Goal: Transaction & Acquisition: Purchase product/service

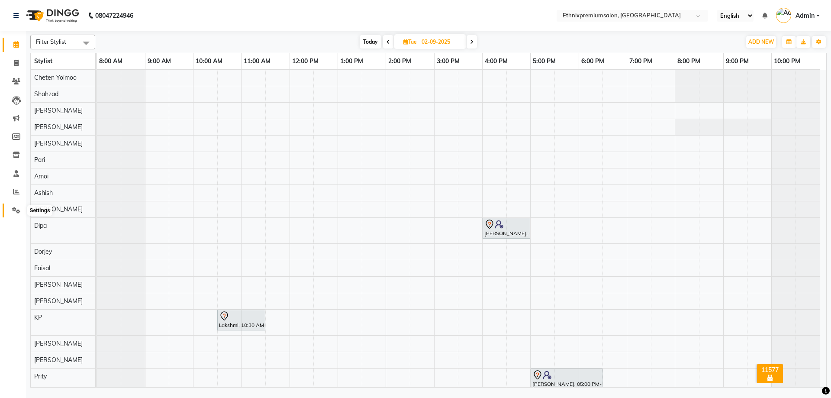
click at [11, 209] on span at bounding box center [16, 211] width 15 height 10
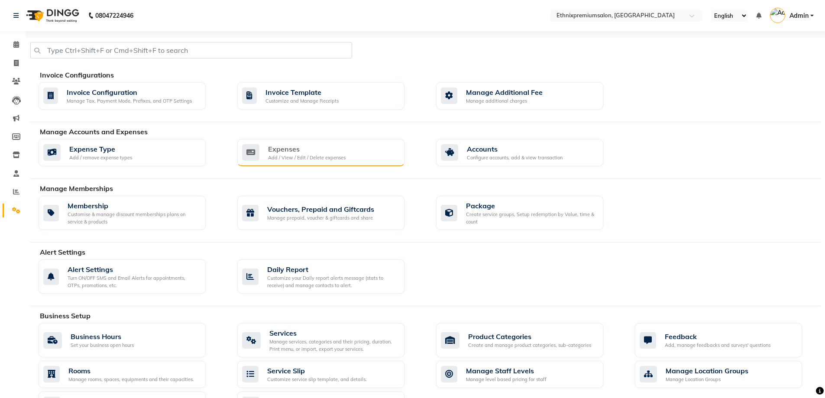
click at [333, 163] on div "Expenses Add / View / Edit / Delete expenses" at bounding box center [320, 153] width 167 height 28
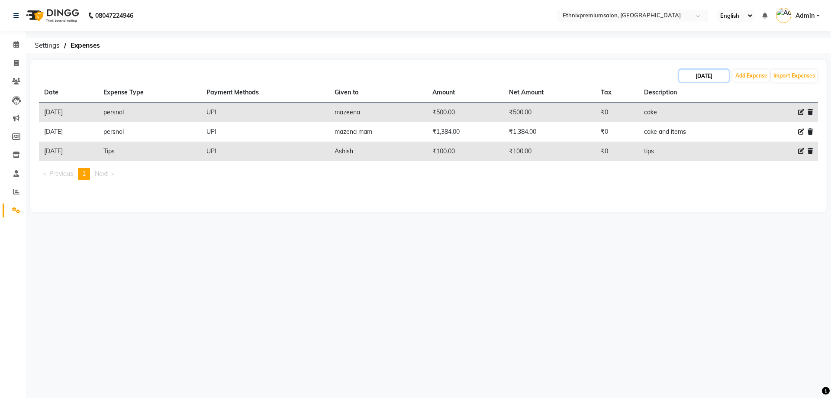
click at [685, 78] on input "[DATE]" at bounding box center [704, 76] width 50 height 12
select select "9"
select select "2025"
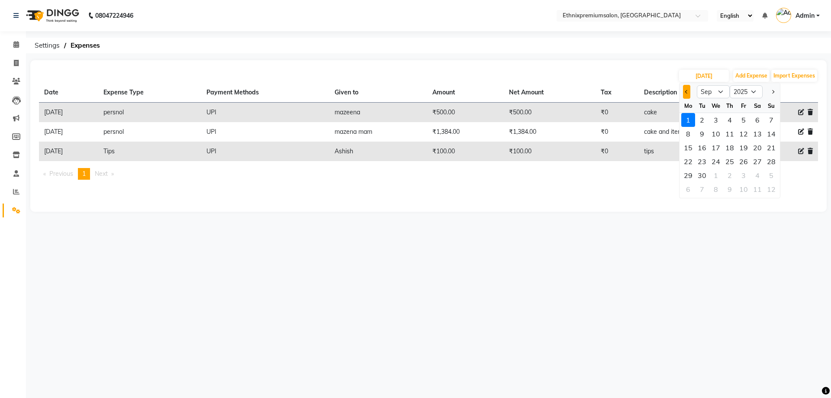
click at [686, 89] on button "Previous month" at bounding box center [686, 92] width 7 height 14
select select "8"
click at [774, 178] on div "31" at bounding box center [772, 175] width 14 height 14
type input "[DATE]"
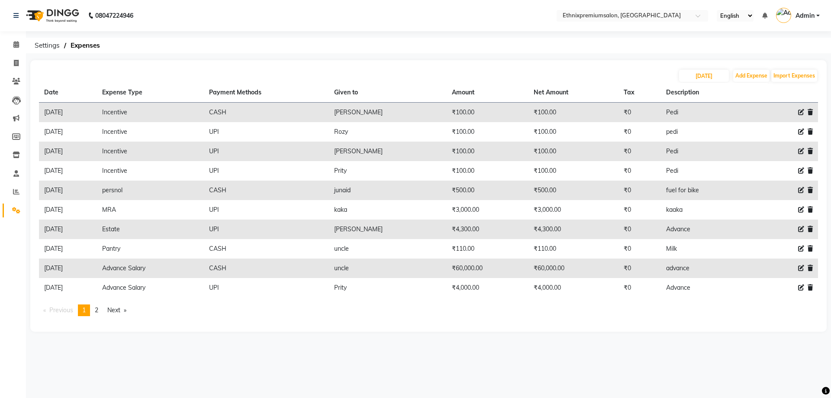
click at [802, 269] on icon at bounding box center [802, 268] width 6 height 6
select select "3517"
select select "1"
select select "2390"
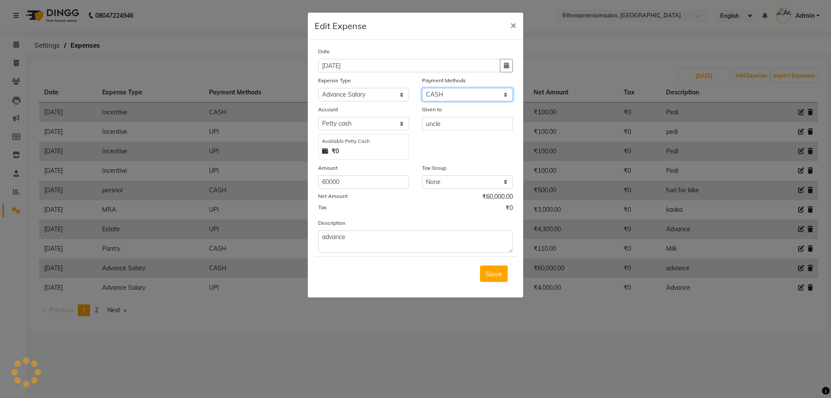
click at [443, 95] on select "Select UPI CARD CASH Master Card Visa Card Prepaid Gift Card ONLINE Voucher Wal…" at bounding box center [467, 94] width 91 height 13
select select "8"
click at [422, 88] on select "Select UPI CARD CASH Master Card Visa Card Prepaid Gift Card ONLINE Voucher Wal…" at bounding box center [467, 94] width 91 height 13
select select "1030"
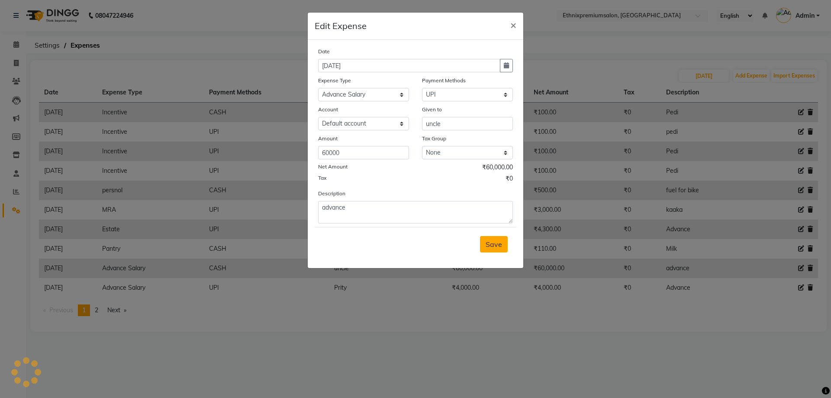
click at [488, 241] on span "Save" at bounding box center [494, 244] width 16 height 9
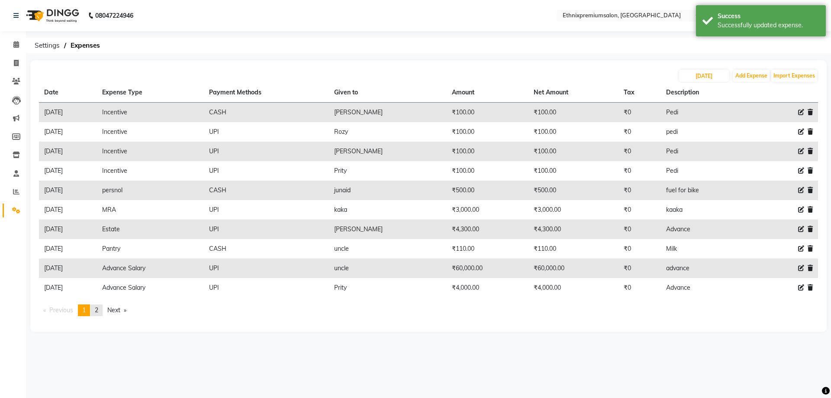
click at [100, 312] on link "page 2" at bounding box center [97, 310] width 12 height 12
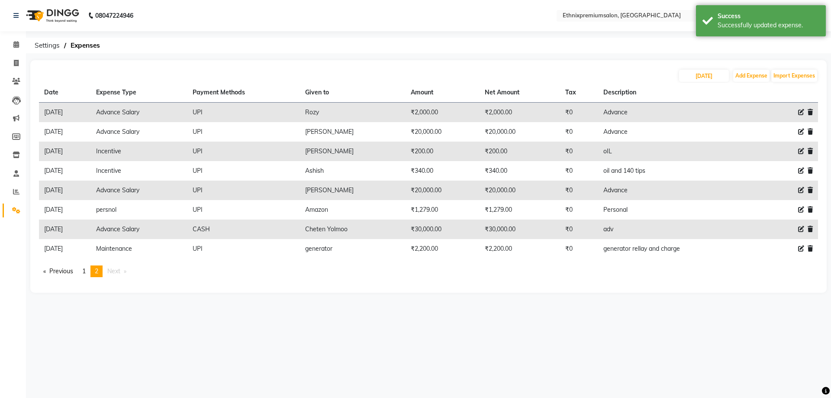
click at [799, 230] on icon at bounding box center [802, 229] width 6 height 6
select select "3517"
select select "1"
select select "2390"
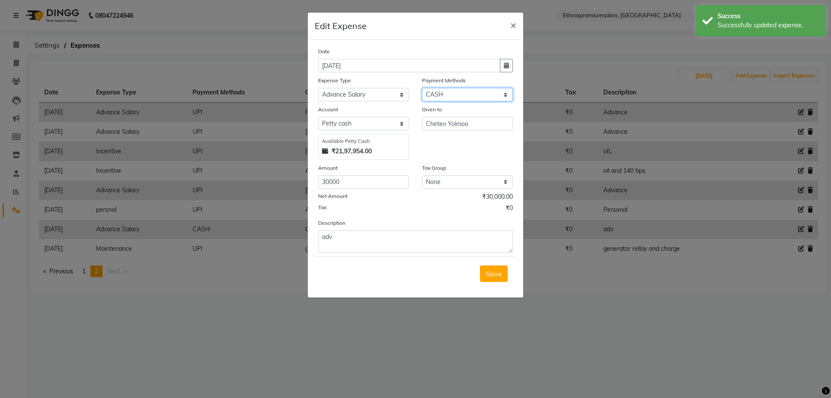
click at [458, 96] on select "Select UPI CARD CASH Master Card Visa Card Prepaid Gift Card ONLINE Voucher Wal…" at bounding box center [467, 94] width 91 height 13
select select "8"
click at [422, 88] on select "Select UPI CARD CASH Master Card Visa Card Prepaid Gift Card ONLINE Voucher Wal…" at bounding box center [467, 94] width 91 height 13
select select "1030"
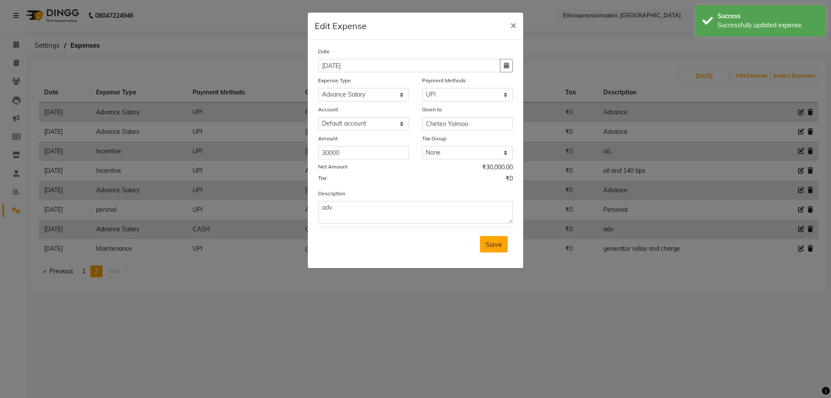
click at [498, 242] on span "Save" at bounding box center [494, 244] width 16 height 9
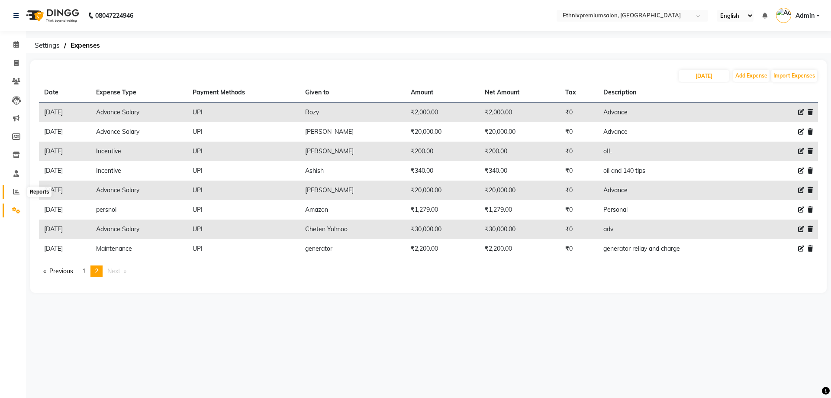
click at [17, 189] on icon at bounding box center [16, 191] width 6 height 6
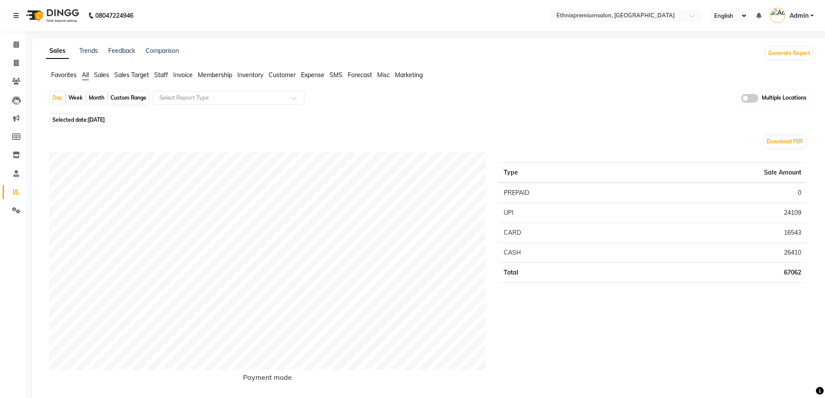
click at [160, 73] on span "Staff" at bounding box center [161, 75] width 14 height 8
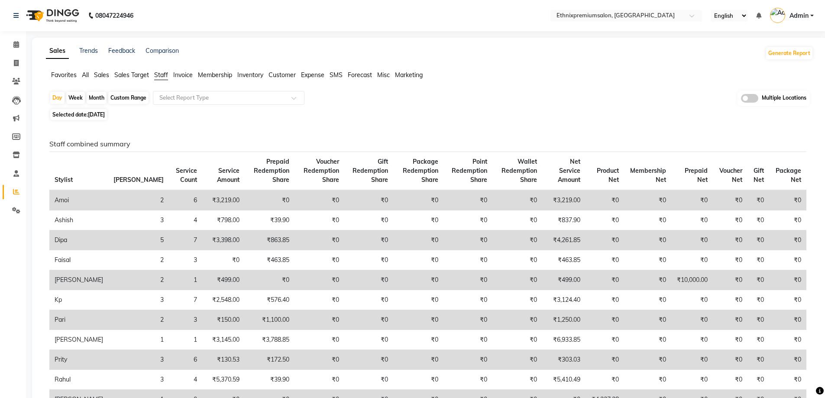
click at [324, 74] on span "Expense" at bounding box center [312, 75] width 23 height 8
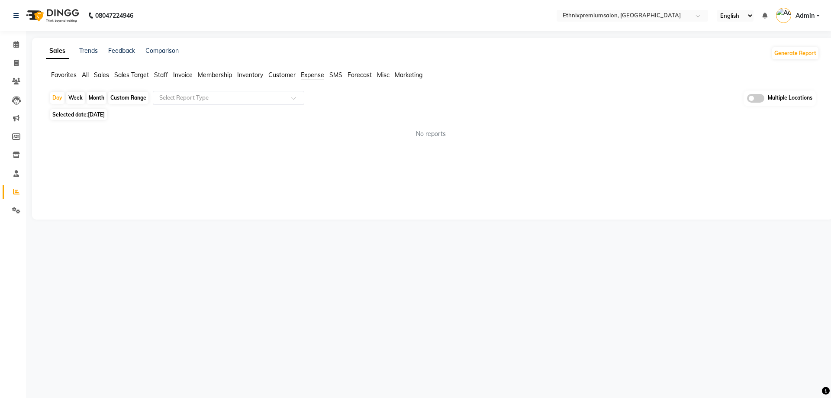
click at [259, 97] on input "text" at bounding box center [220, 98] width 125 height 9
click at [243, 132] on div "Expense" at bounding box center [228, 130] width 151 height 17
select select "full_report"
select select "csv"
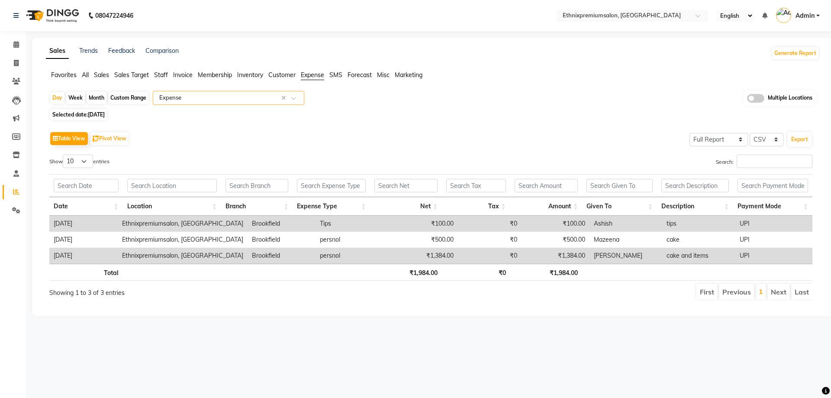
click at [126, 98] on div "Custom Range" at bounding box center [128, 98] width 40 height 12
select select "9"
select select "2025"
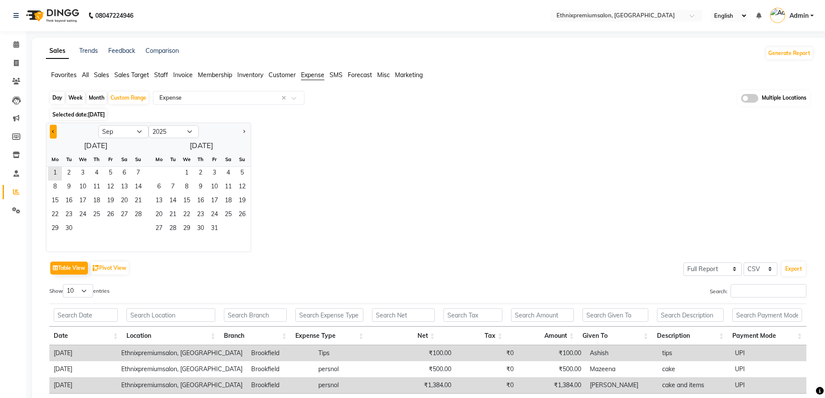
click at [53, 130] on span "Previous month" at bounding box center [53, 130] width 3 height 3
select select "8"
click at [109, 171] on span "1" at bounding box center [110, 174] width 14 height 14
click at [141, 230] on span "31" at bounding box center [138, 229] width 14 height 14
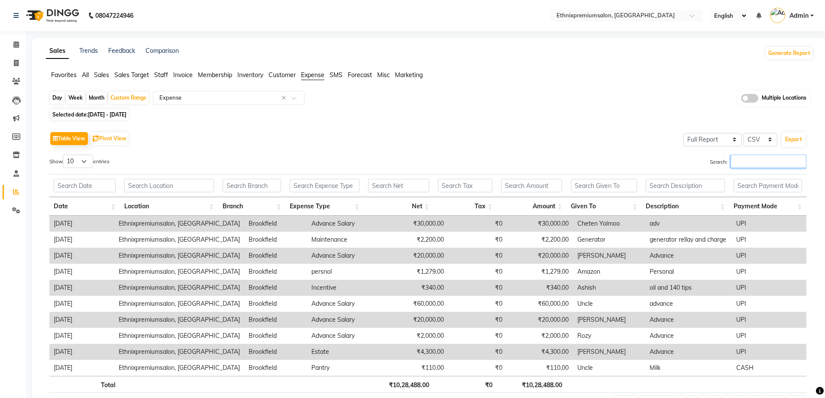
click at [749, 163] on input "Search:" at bounding box center [769, 161] width 76 height 13
type input "upi"
click at [14, 60] on icon at bounding box center [16, 63] width 5 height 6
select select "service"
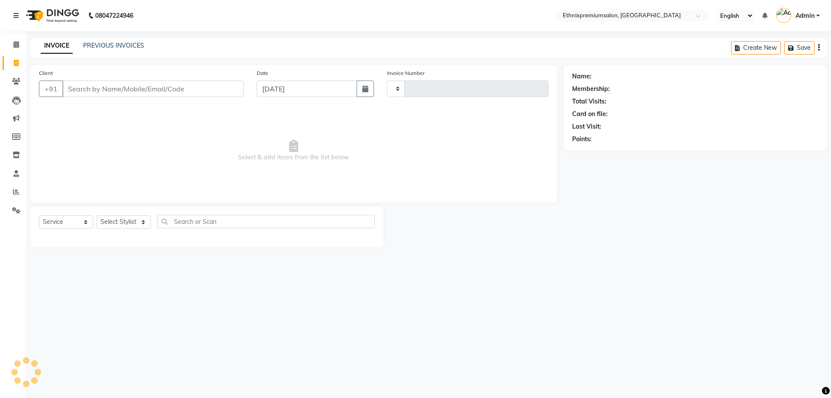
type input "9161"
select select "3625"
click at [107, 44] on link "PREVIOUS INVOICES" at bounding box center [113, 46] width 61 height 8
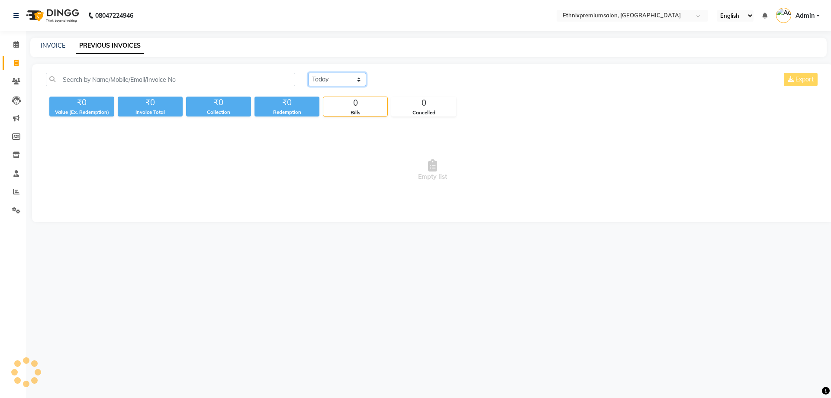
click at [339, 81] on select "[DATE] [DATE] Custom Range" at bounding box center [337, 79] width 58 height 13
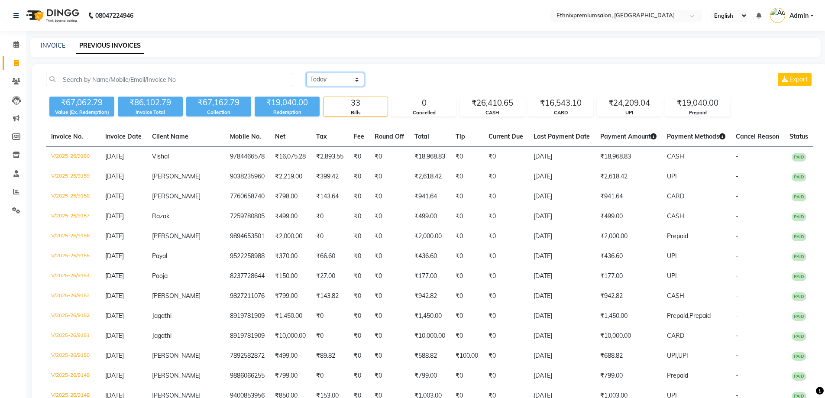
select select "range"
click at [306, 73] on select "[DATE] [DATE] Custom Range" at bounding box center [335, 79] width 58 height 13
click at [423, 77] on input "[DATE]" at bounding box center [405, 80] width 61 height 12
select select "9"
select select "2025"
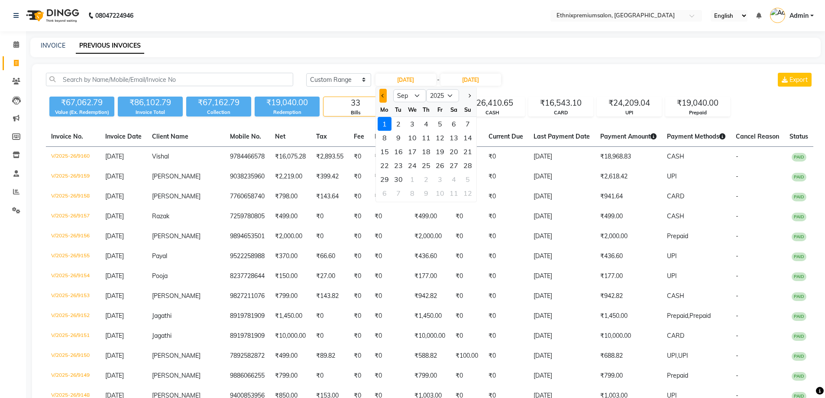
click at [385, 96] on button "Previous month" at bounding box center [382, 96] width 7 height 14
select select "8"
click at [428, 162] on div "21" at bounding box center [426, 165] width 14 height 14
type input "[DATE]"
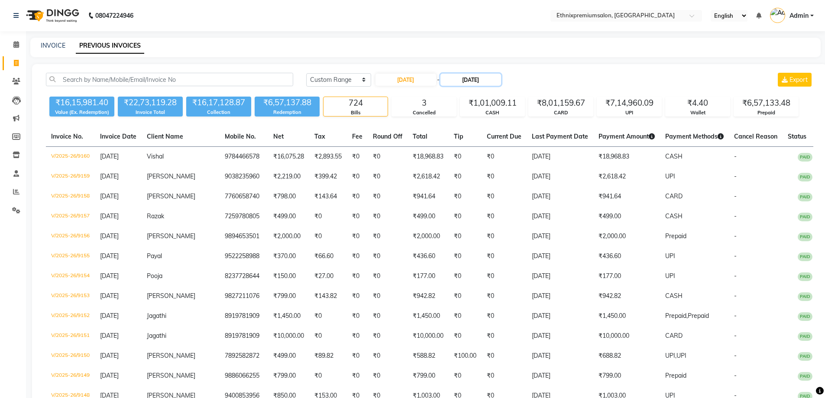
click at [485, 81] on input "[DATE]" at bounding box center [470, 80] width 61 height 12
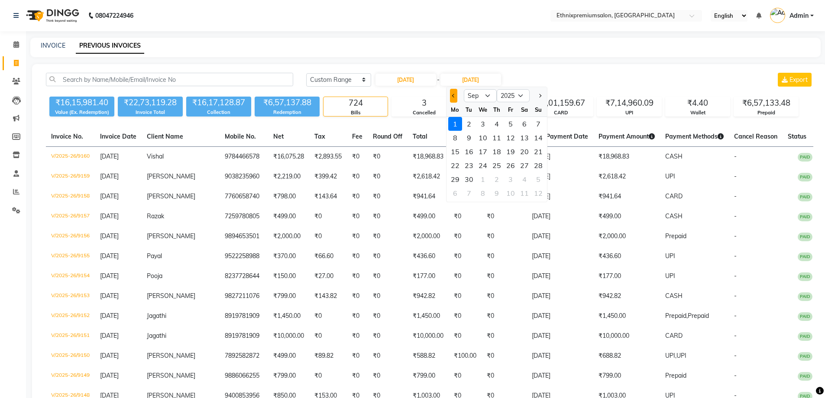
click at [455, 95] on span "Previous month" at bounding box center [453, 95] width 3 height 3
select select "8"
click at [537, 175] on div "31" at bounding box center [538, 179] width 14 height 14
type input "[DATE]"
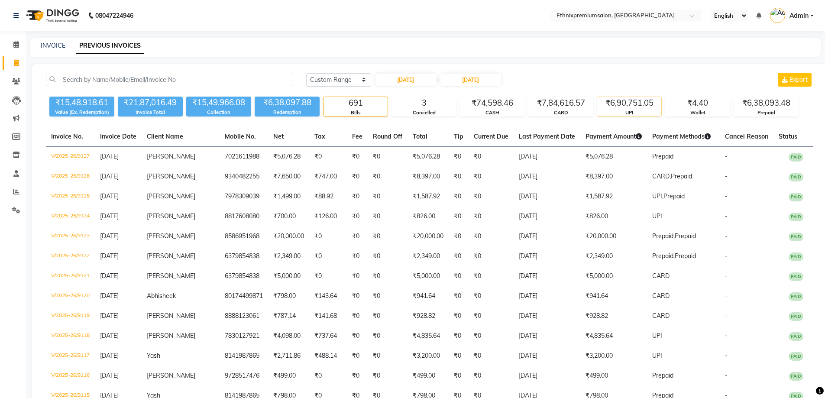
click at [616, 106] on div "₹6,90,751.05" at bounding box center [629, 103] width 64 height 12
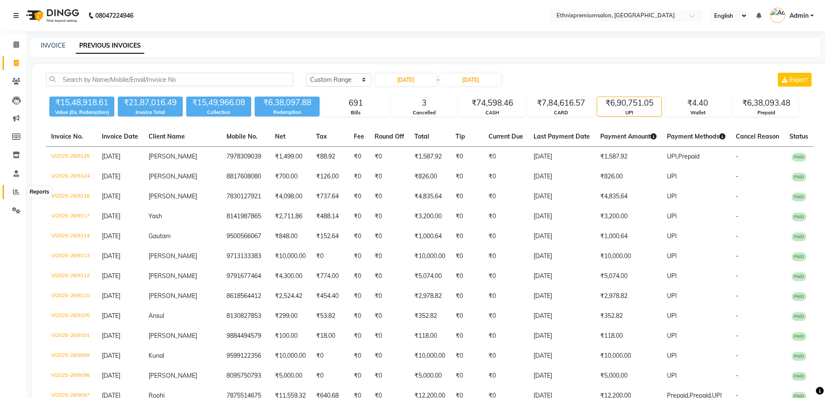
click at [14, 194] on icon at bounding box center [16, 191] width 6 height 6
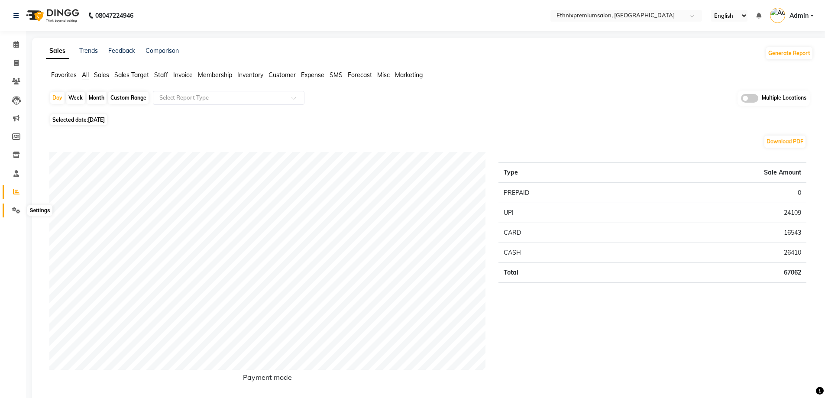
click at [21, 213] on span at bounding box center [16, 211] width 15 height 10
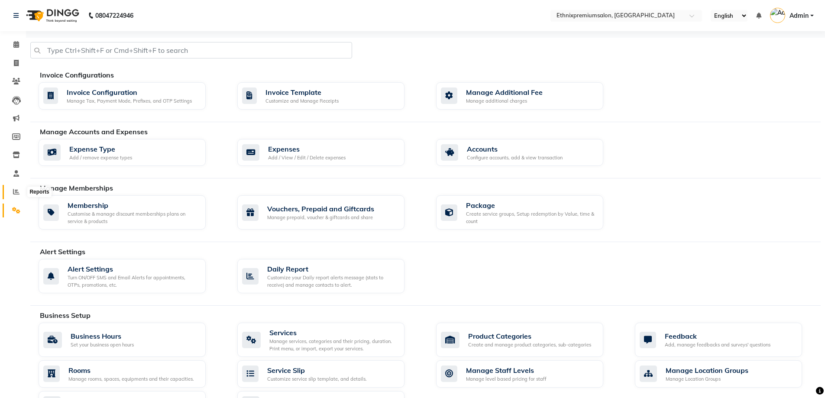
click at [15, 189] on icon at bounding box center [16, 191] width 6 height 6
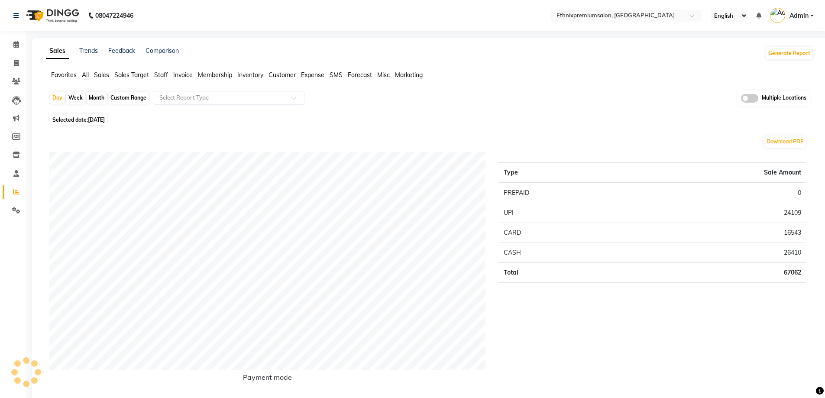
click at [311, 75] on span "Expense" at bounding box center [312, 75] width 23 height 8
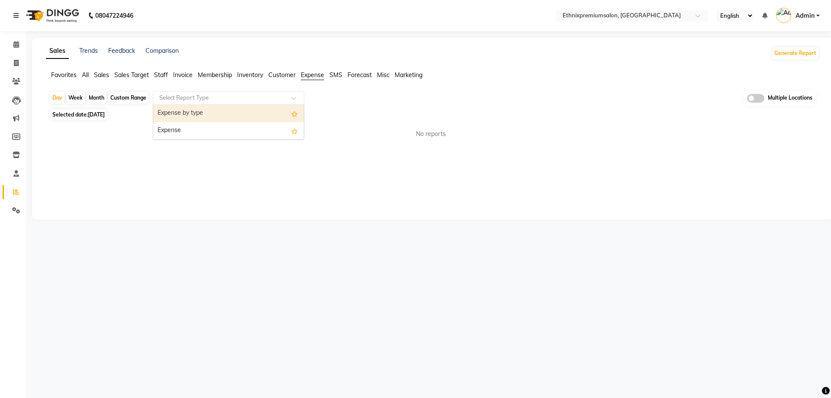
click at [260, 96] on input "text" at bounding box center [220, 98] width 125 height 9
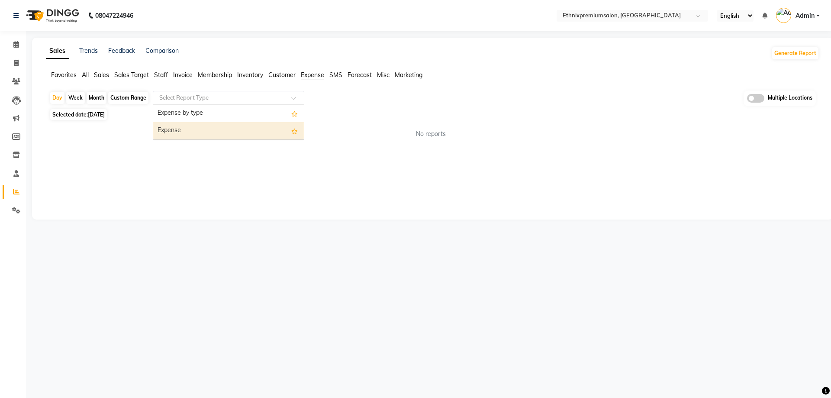
click at [258, 131] on div "Expense" at bounding box center [228, 130] width 151 height 17
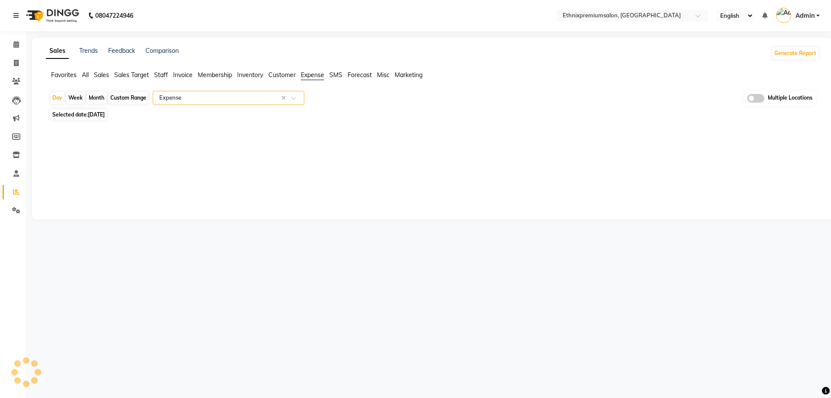
select select "full_report"
select select "csv"
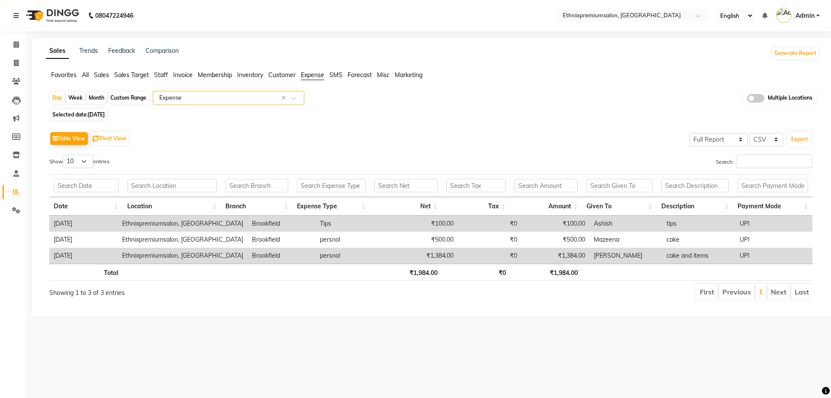
click at [98, 95] on div "Month" at bounding box center [97, 98] width 20 height 12
select select "9"
select select "2025"
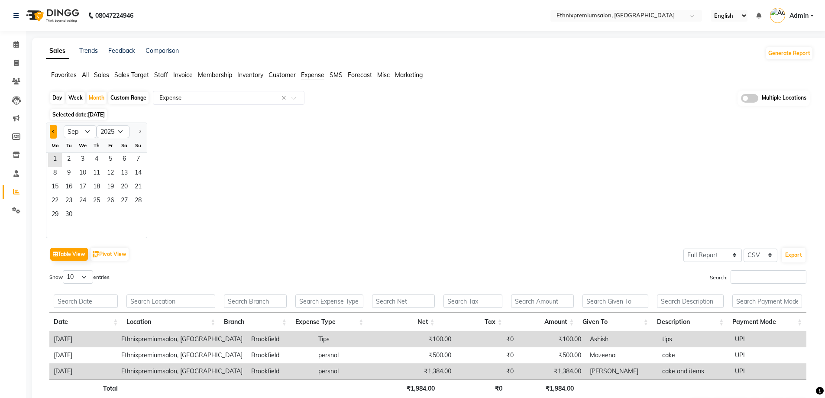
click at [50, 133] on button "Previous month" at bounding box center [53, 132] width 7 height 14
select select "8"
click at [87, 167] on span "6" at bounding box center [83, 174] width 14 height 14
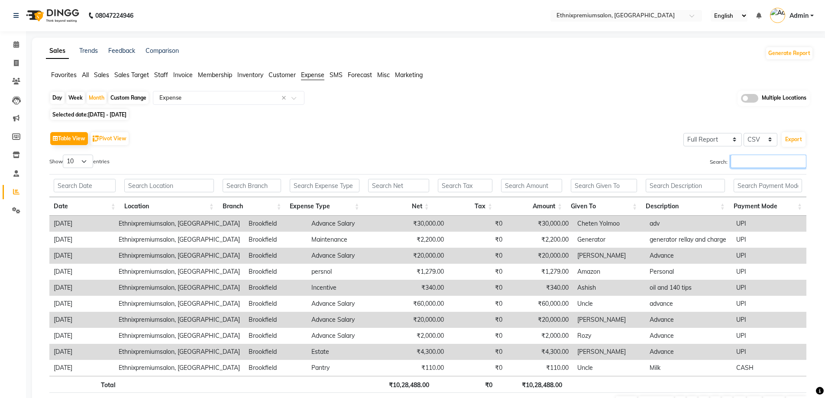
click at [771, 160] on input "Search:" at bounding box center [769, 161] width 76 height 13
type input "upi"
click at [20, 62] on span at bounding box center [16, 63] width 15 height 10
select select "3625"
select select "service"
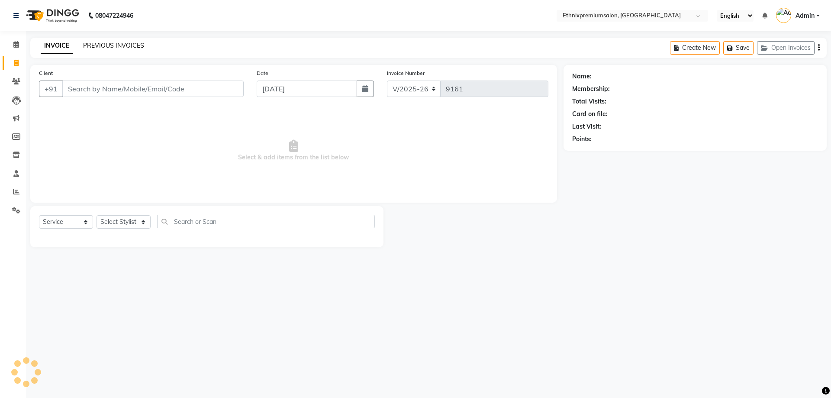
click at [107, 44] on link "PREVIOUS INVOICES" at bounding box center [113, 46] width 61 height 8
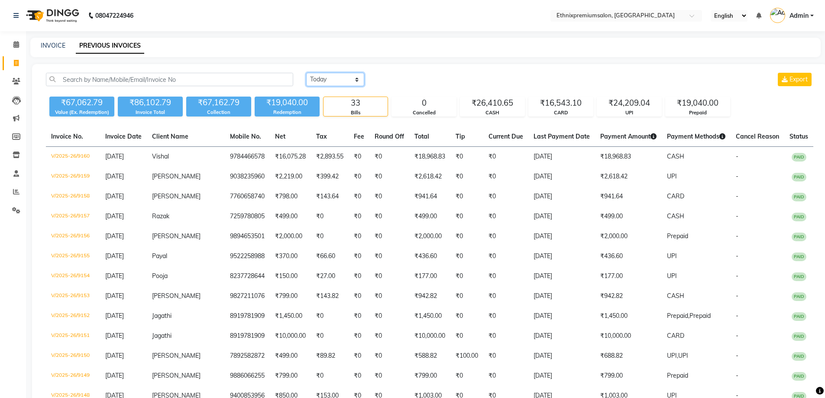
click at [354, 80] on select "[DATE] [DATE] Custom Range" at bounding box center [335, 79] width 58 height 13
select select "range"
click at [306, 73] on select "[DATE] [DATE] Custom Range" at bounding box center [335, 79] width 58 height 13
click at [407, 75] on input "[DATE]" at bounding box center [405, 80] width 61 height 12
select select "9"
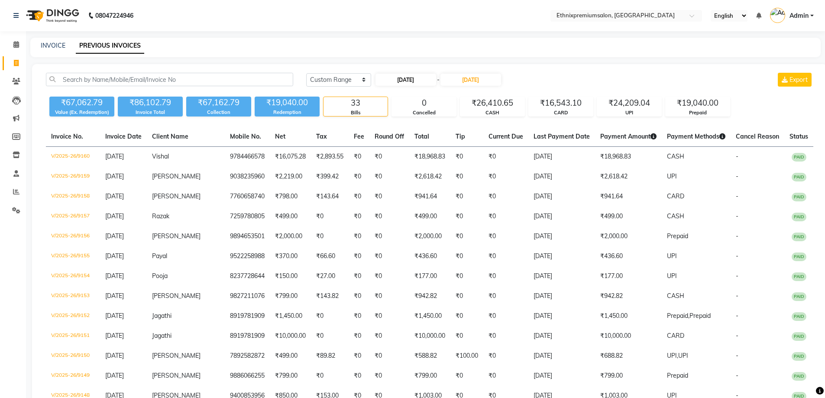
select select "2025"
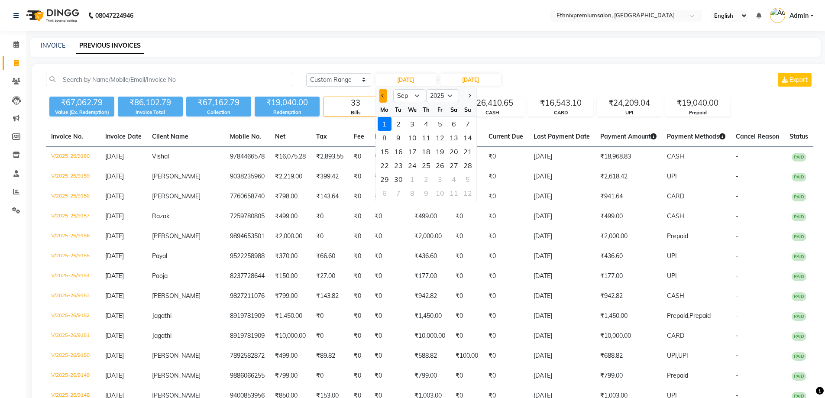
click at [383, 94] on span "Previous month" at bounding box center [382, 95] width 3 height 3
select select "8"
click at [438, 120] on div "1" at bounding box center [440, 124] width 14 height 14
type input "[DATE]"
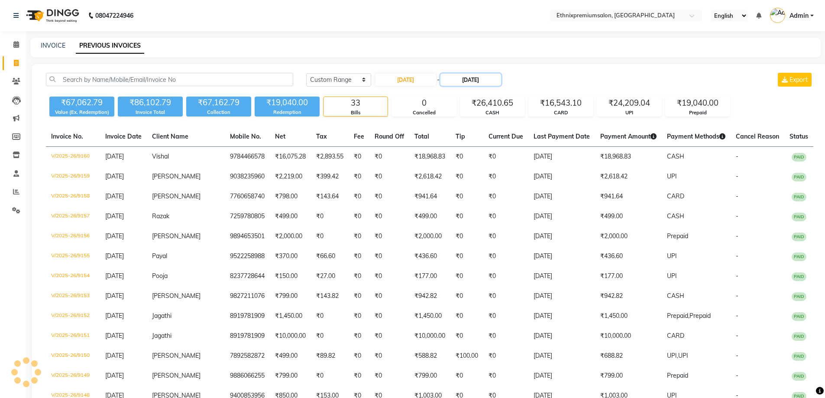
click at [471, 79] on input "[DATE]" at bounding box center [470, 80] width 61 height 12
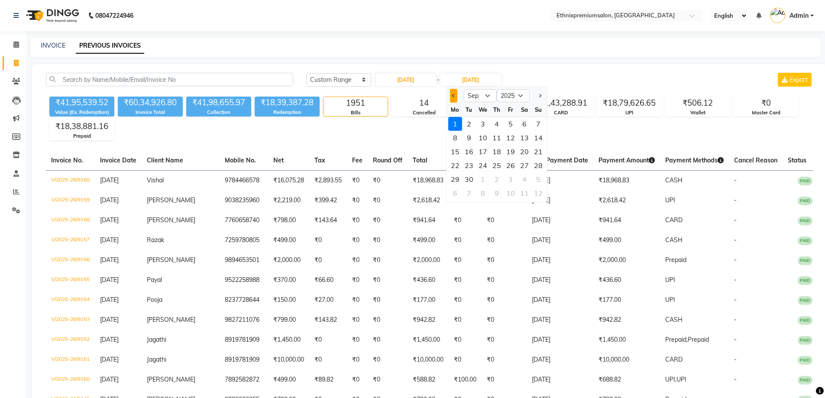
click at [451, 97] on button "Previous month" at bounding box center [453, 96] width 7 height 14
select select "8"
click at [540, 178] on div "31" at bounding box center [538, 179] width 14 height 14
type input "[DATE]"
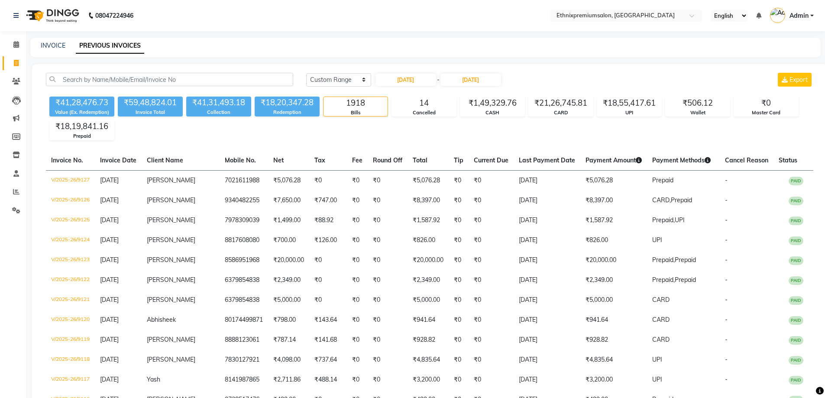
click at [469, 118] on div "₹41,28,476.73 Value (Ex. Redemption) ₹59,48,824.01 Invoice Total ₹41,31,493.18 …" at bounding box center [429, 116] width 767 height 47
click at [474, 113] on div "CASH" at bounding box center [492, 112] width 64 height 7
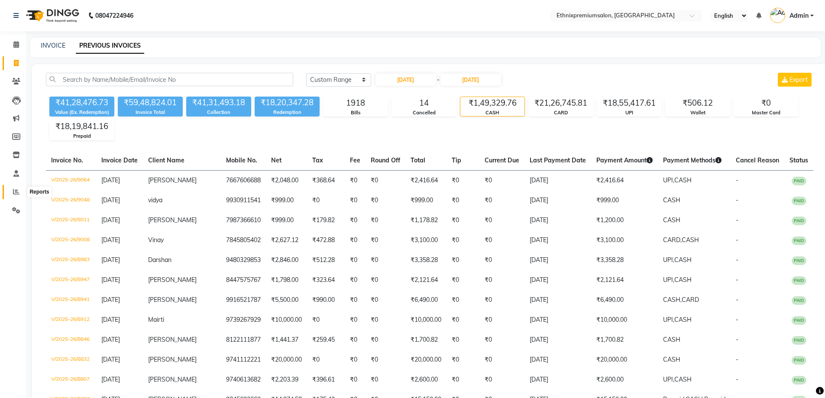
click at [20, 194] on span at bounding box center [16, 192] width 15 height 10
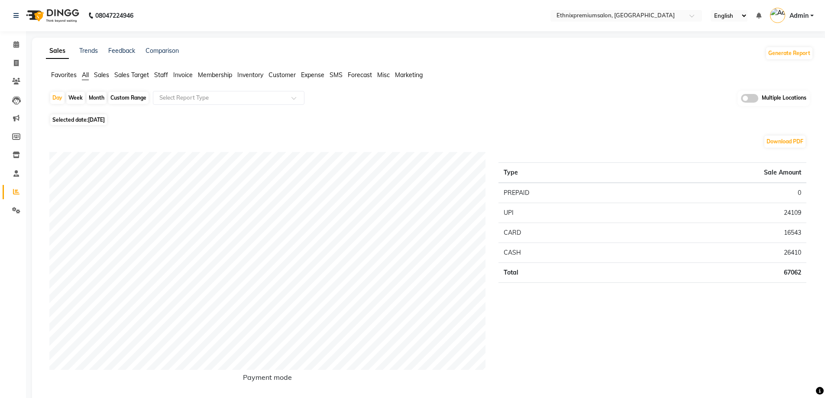
click at [155, 76] on span "Staff" at bounding box center [161, 75] width 14 height 8
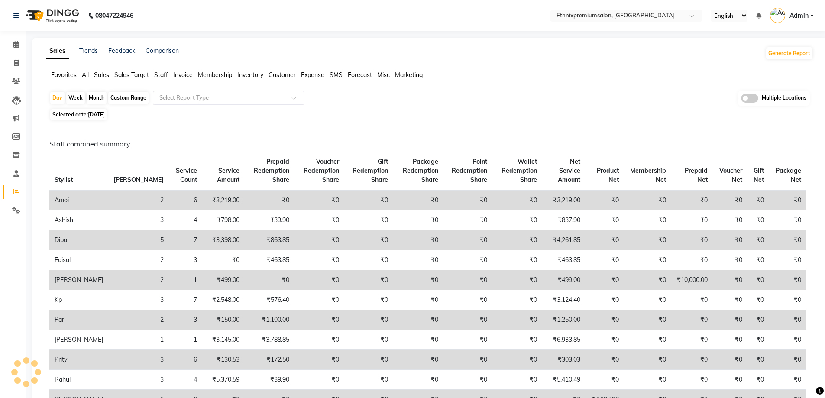
click at [177, 95] on input "text" at bounding box center [220, 98] width 125 height 9
click at [13, 171] on span at bounding box center [16, 174] width 15 height 10
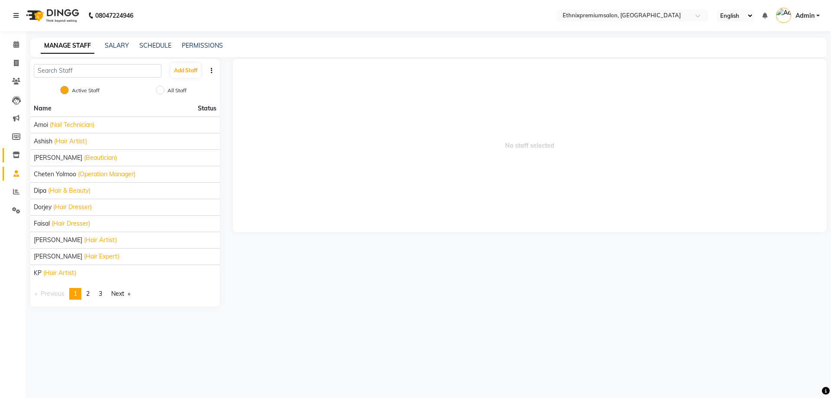
click at [14, 162] on link "Inventory" at bounding box center [13, 155] width 21 height 14
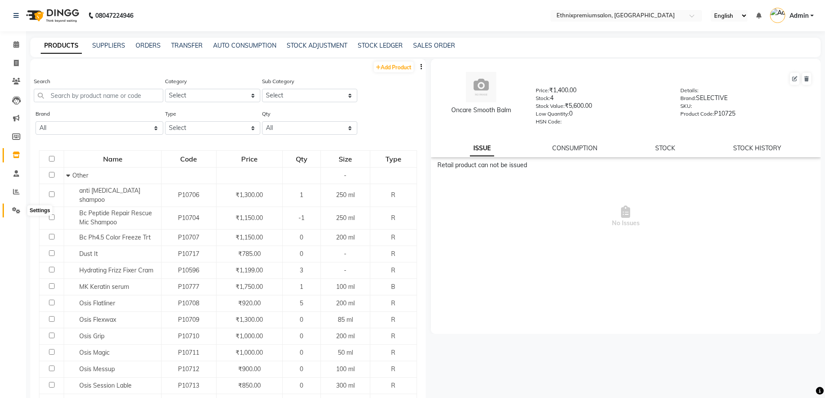
click at [15, 207] on icon at bounding box center [16, 210] width 8 height 6
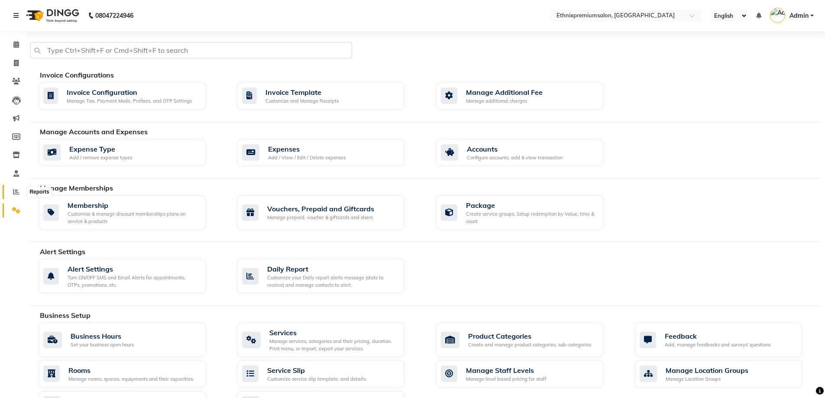
click at [18, 194] on icon at bounding box center [16, 191] width 6 height 6
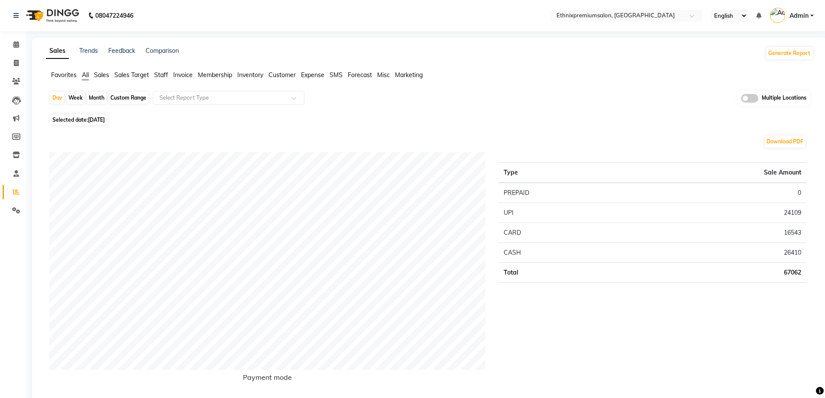
click at [304, 77] on span "Expense" at bounding box center [312, 75] width 23 height 8
click at [275, 96] on input "text" at bounding box center [220, 98] width 125 height 9
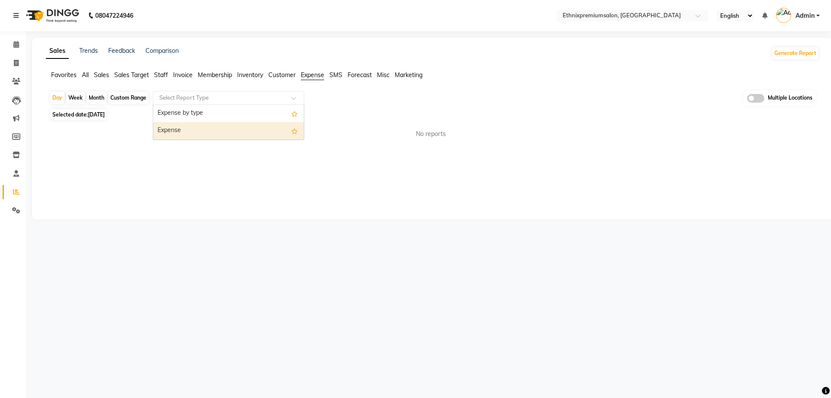
click at [243, 129] on div "Expense" at bounding box center [228, 130] width 151 height 17
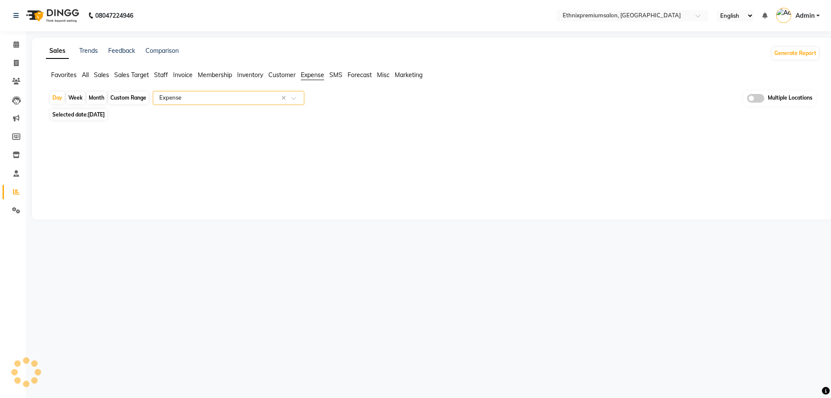
select select "full_report"
select select "csv"
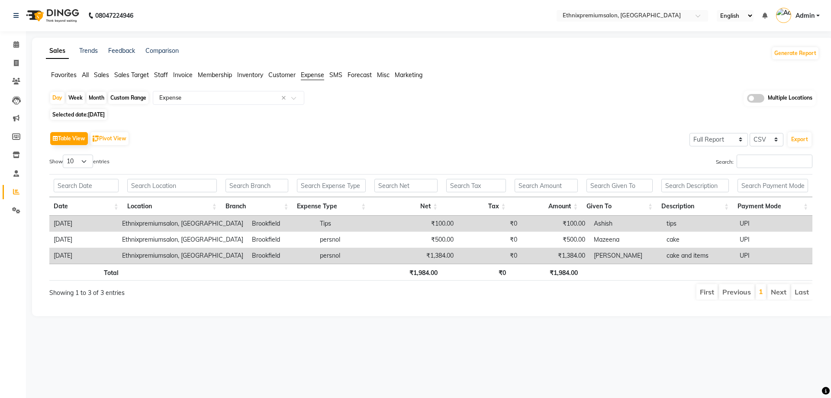
click at [101, 95] on div "Month" at bounding box center [97, 98] width 20 height 12
select select "9"
select select "2025"
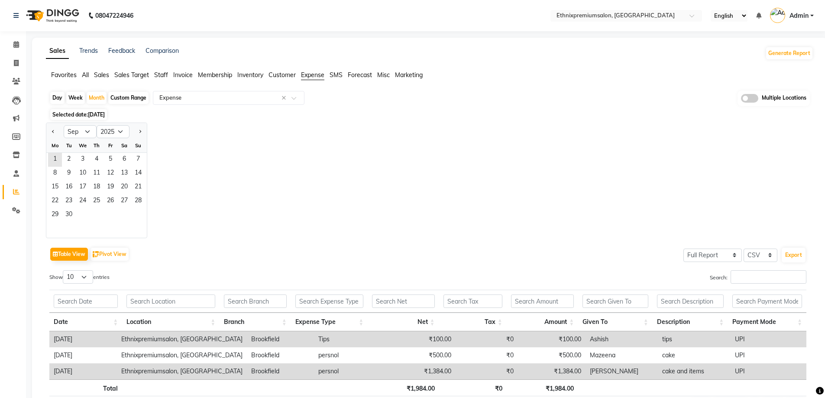
click at [58, 130] on div at bounding box center [54, 132] width 17 height 14
click at [57, 130] on div at bounding box center [54, 132] width 17 height 14
click at [55, 130] on button "Previous month" at bounding box center [53, 132] width 7 height 14
select select "8"
click at [97, 160] on div "1 2 3" at bounding box center [96, 160] width 100 height 14
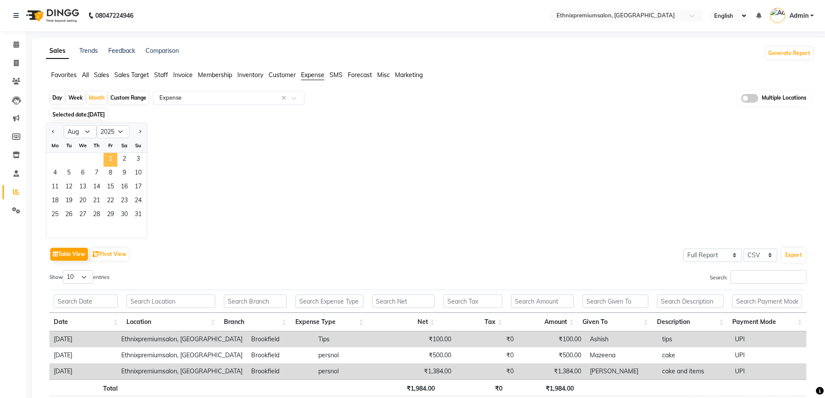
click at [113, 166] on span "1" at bounding box center [110, 160] width 14 height 14
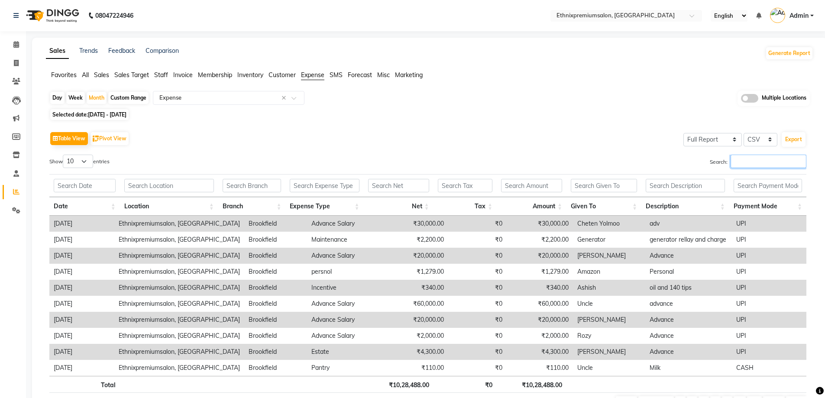
click at [740, 164] on input "Search:" at bounding box center [769, 161] width 76 height 13
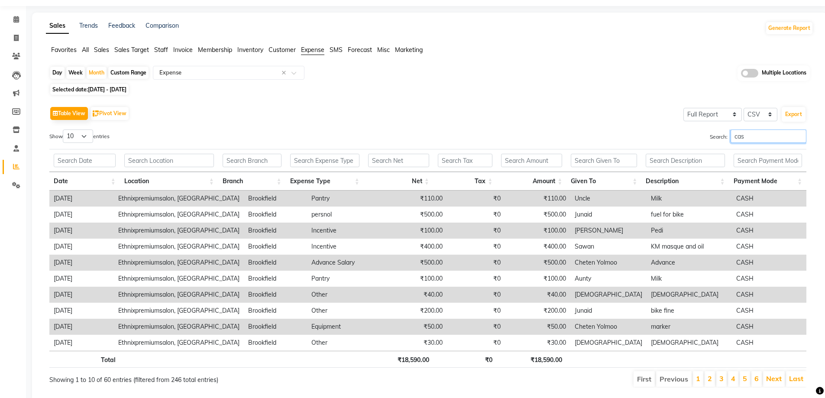
scroll to position [50, 0]
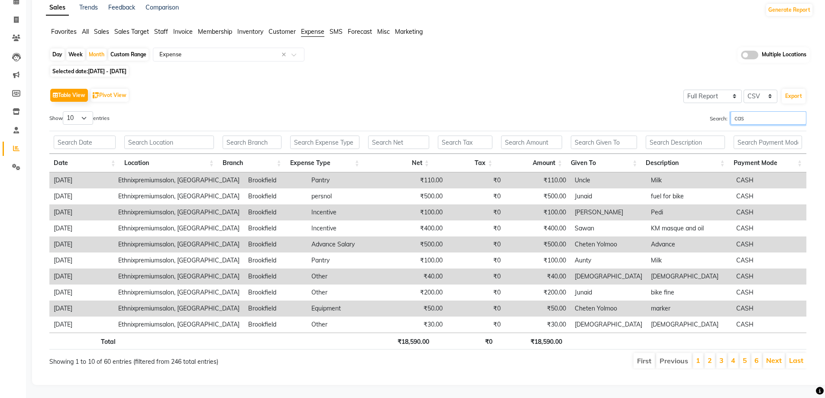
click at [754, 114] on input "cas" at bounding box center [769, 117] width 76 height 13
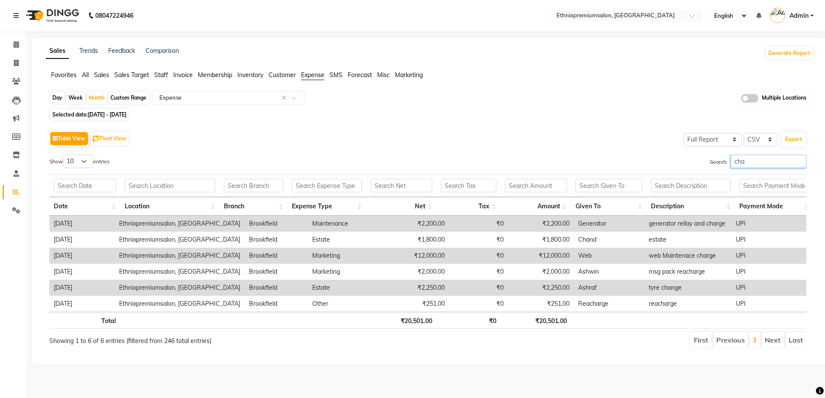
scroll to position [0, 0]
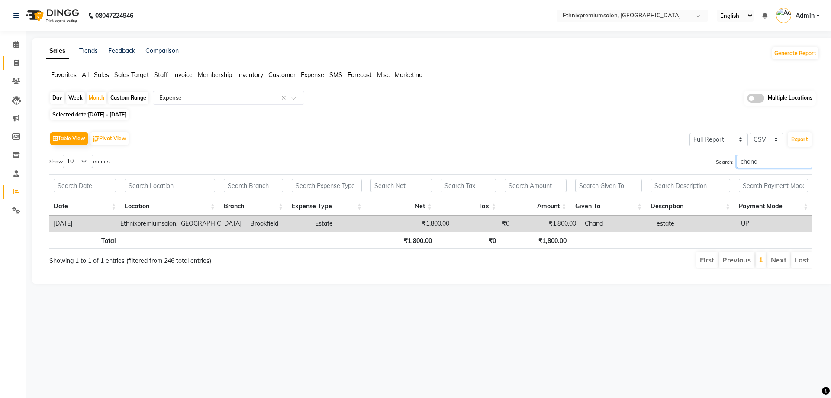
type input "chand"
click at [13, 69] on link "Invoice" at bounding box center [13, 63] width 21 height 14
select select "service"
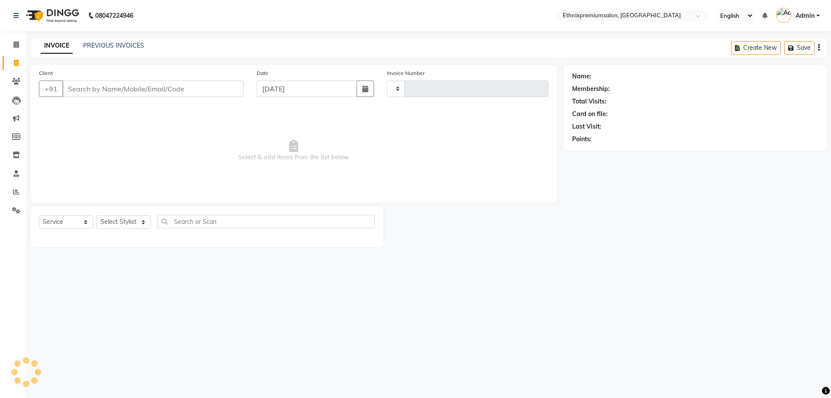
type input "9161"
select select "3625"
click at [13, 207] on icon at bounding box center [16, 210] width 8 height 6
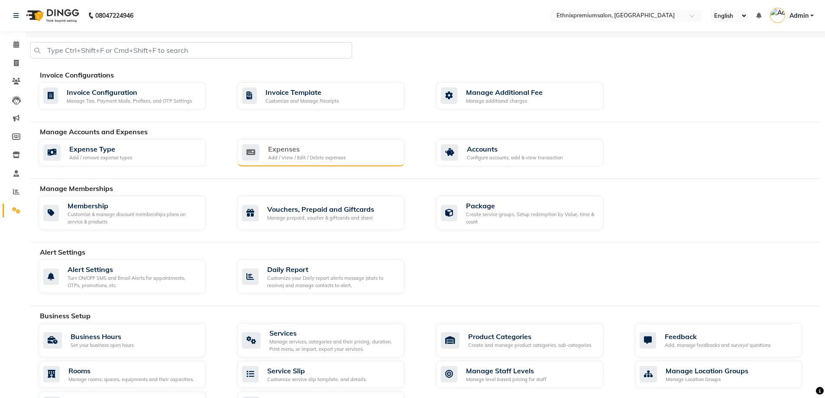
click at [361, 151] on div "Expenses Add / View / Edit / Delete expenses" at bounding box center [319, 153] width 155 height 18
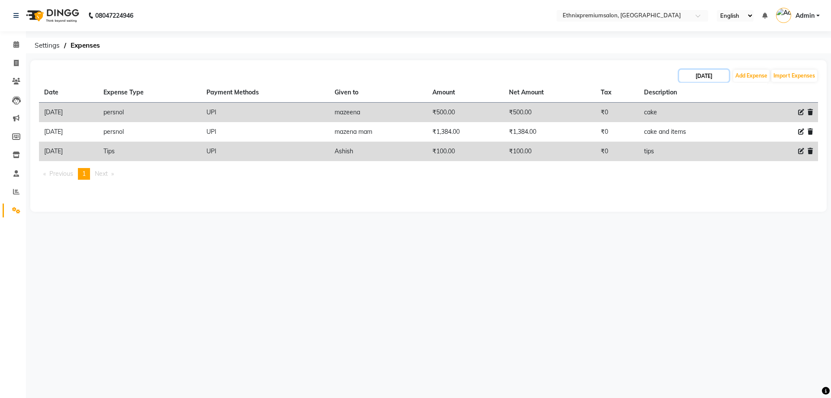
click at [698, 77] on input "[DATE]" at bounding box center [704, 76] width 50 height 12
select select "9"
select select "2025"
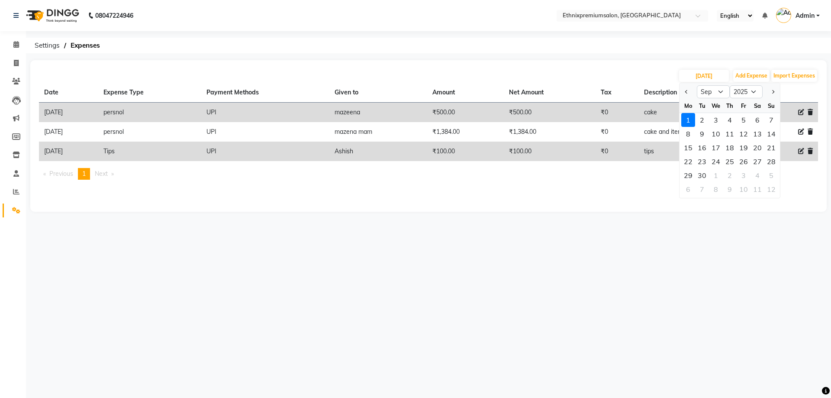
click at [683, 92] on div at bounding box center [688, 92] width 17 height 14
click at [686, 92] on span "Previous month" at bounding box center [686, 91] width 3 height 3
select select "8"
click at [747, 173] on div "29" at bounding box center [744, 175] width 14 height 14
type input "[DATE]"
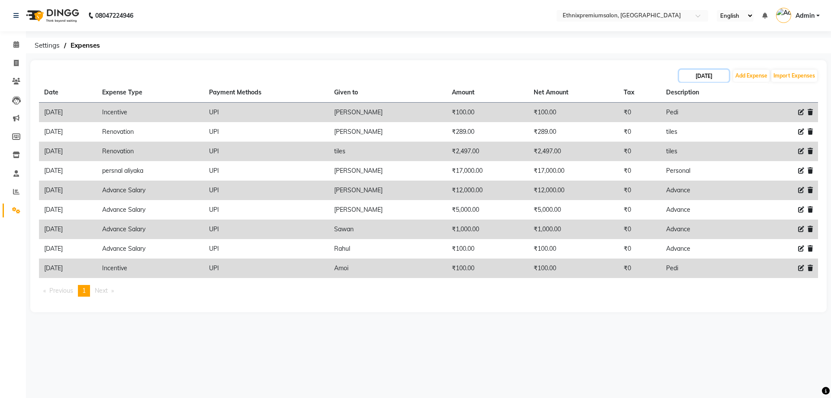
click at [694, 75] on input "[DATE]" at bounding box center [704, 76] width 50 height 12
select select "8"
select select "2025"
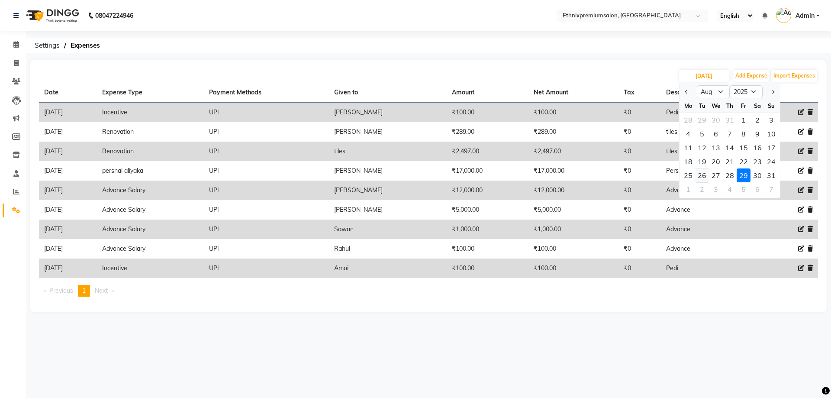
click at [702, 174] on div "26" at bounding box center [702, 175] width 14 height 14
type input "[DATE]"
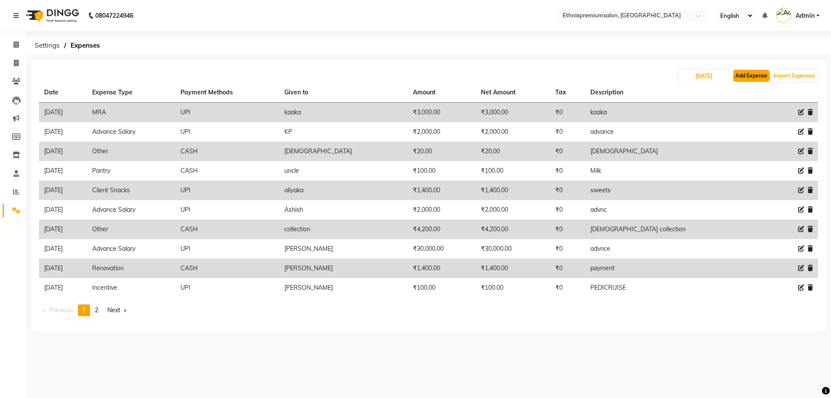
click at [753, 72] on button "Add Expense" at bounding box center [752, 76] width 36 height 12
select select "1"
select select "2390"
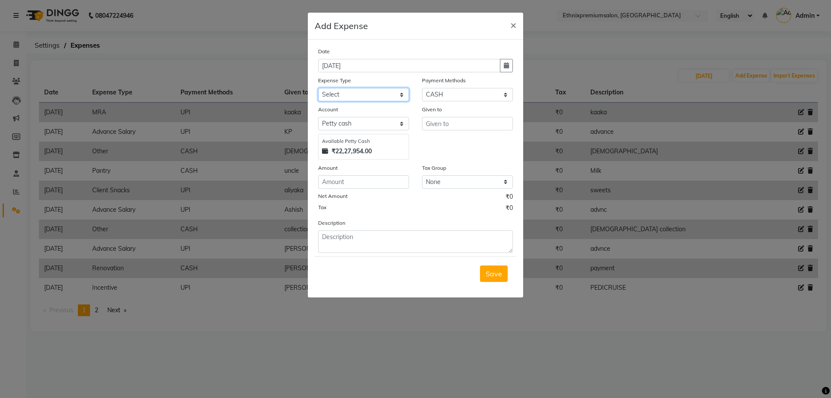
click at [349, 97] on select "Select Advance Salary Client Snacks Equipment Estate food Fuel Govt fee Incenti…" at bounding box center [363, 94] width 91 height 13
select select "10417"
drag, startPoint x: 368, startPoint y: 96, endPoint x: 409, endPoint y: 109, distance: 43.3
click at [368, 96] on select "Select Advance Salary Client Snacks Equipment Estate food Fuel Govt fee Incenti…" at bounding box center [363, 94] width 91 height 13
click at [468, 94] on select "Select UPI CARD CASH Master Card Visa Card Prepaid Gift Card ONLINE Voucher Wal…" at bounding box center [467, 94] width 91 height 13
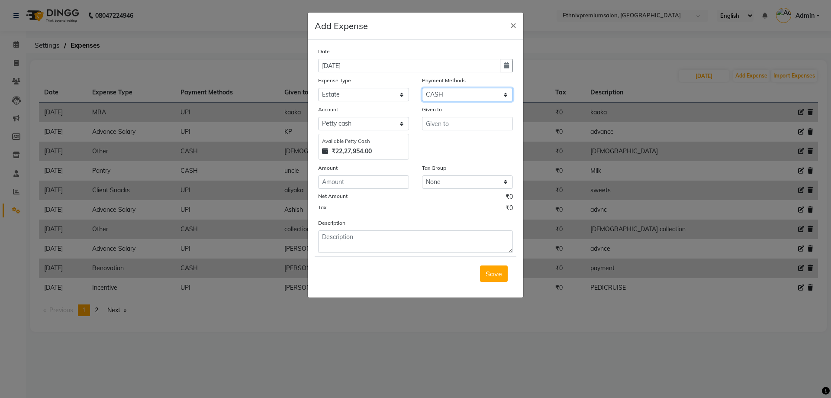
click at [422, 88] on select "Select UPI CARD CASH Master Card Visa Card Prepaid Gift Card ONLINE Voucher Wal…" at bounding box center [467, 94] width 91 height 13
click at [453, 128] on input "text" at bounding box center [467, 123] width 91 height 13
click at [456, 94] on select "Select UPI CARD CASH Master Card Visa Card Prepaid Gift Card ONLINE Voucher Wal…" at bounding box center [467, 94] width 91 height 13
select select "8"
click at [422, 88] on select "Select UPI CARD CASH Master Card Visa Card Prepaid Gift Card ONLINE Voucher Wal…" at bounding box center [467, 94] width 91 height 13
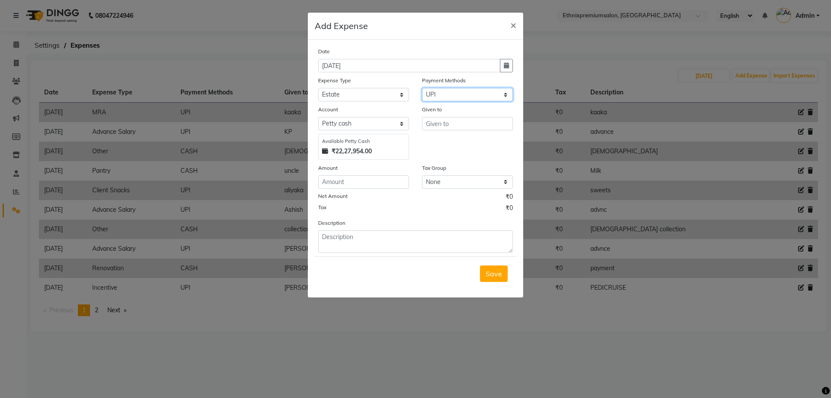
select select "1030"
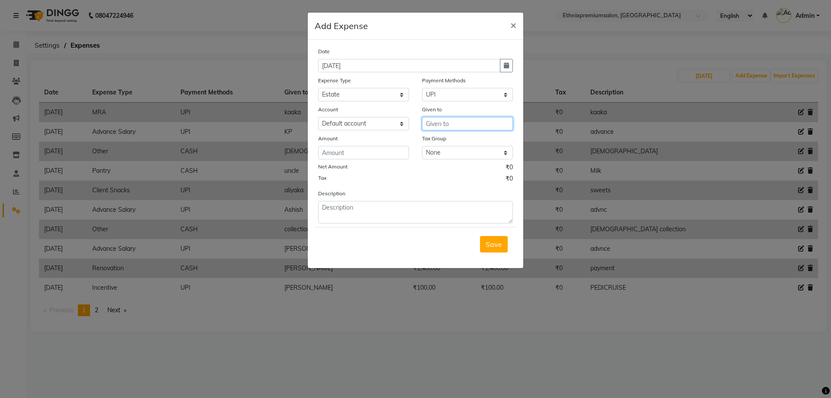
click at [449, 120] on input "text" at bounding box center [467, 123] width 91 height 13
type input "chand"
click at [372, 155] on input "number" at bounding box center [363, 152] width 91 height 13
type input "266"
click at [347, 224] on form "Date [DATE] Expense Type Select Advance Salary Client Snacks Equipment Estate f…" at bounding box center [416, 154] width 202 height 214
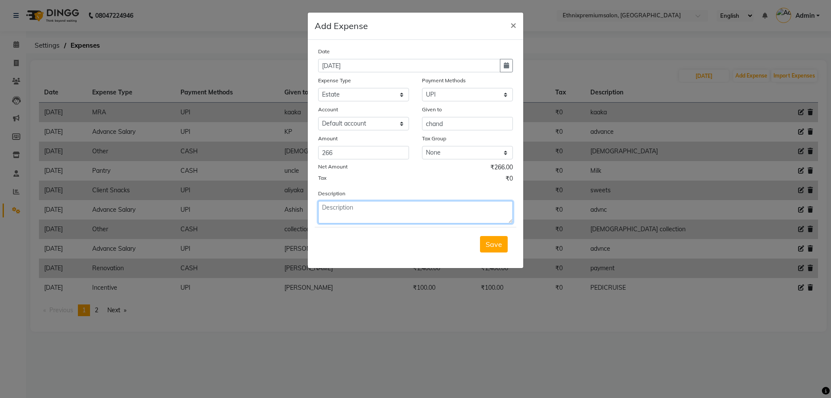
click at [349, 213] on textarea at bounding box center [415, 212] width 195 height 23
click at [511, 65] on button "button" at bounding box center [506, 65] width 13 height 13
select select "9"
select select "2025"
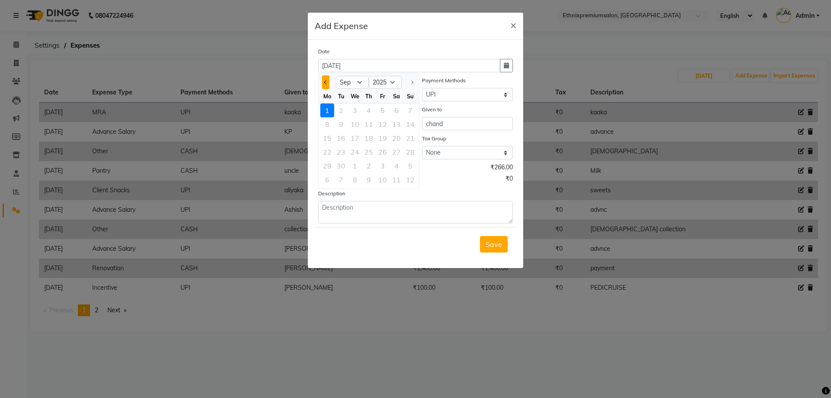
click at [327, 83] on span "Previous month" at bounding box center [325, 82] width 3 height 3
select select "8"
click at [344, 166] on div "26" at bounding box center [341, 166] width 14 height 14
type input "[DATE]"
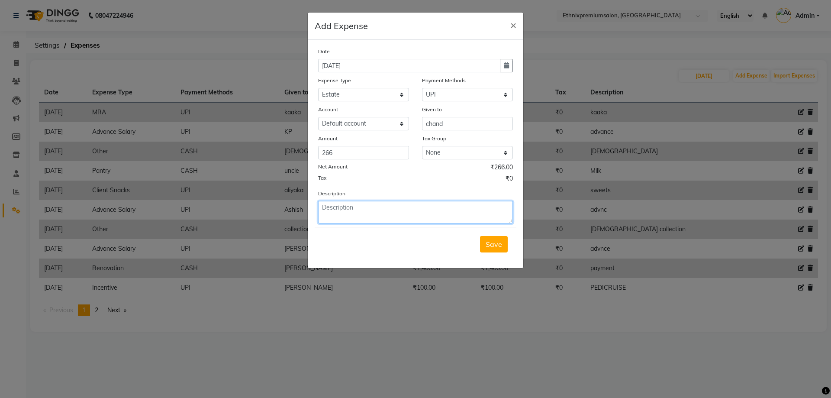
click at [345, 218] on textarea at bounding box center [415, 212] width 195 height 23
type textarea "estate"
click at [506, 241] on button "Save" at bounding box center [494, 244] width 28 height 16
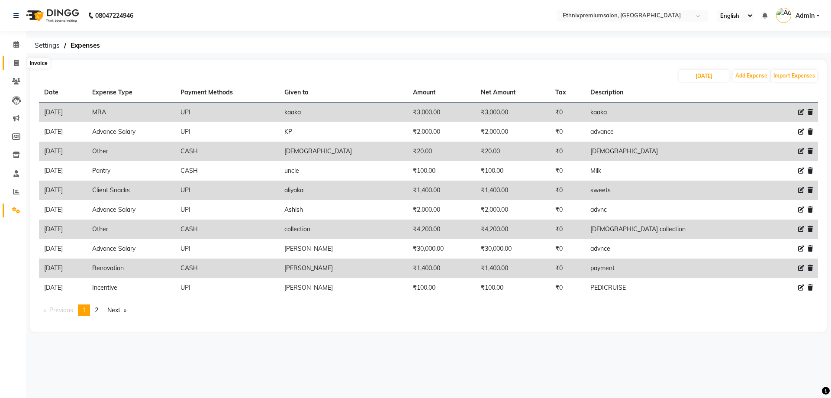
click at [18, 65] on icon at bounding box center [16, 63] width 5 height 6
select select "service"
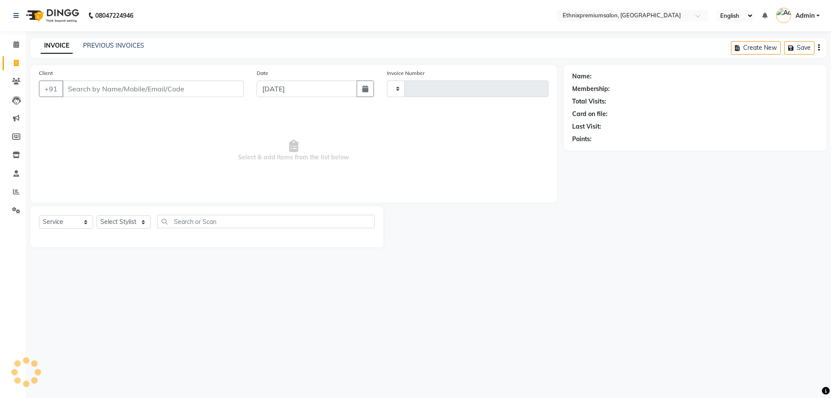
type input "9161"
select select "3625"
click at [120, 88] on input "Client" at bounding box center [152, 89] width 181 height 16
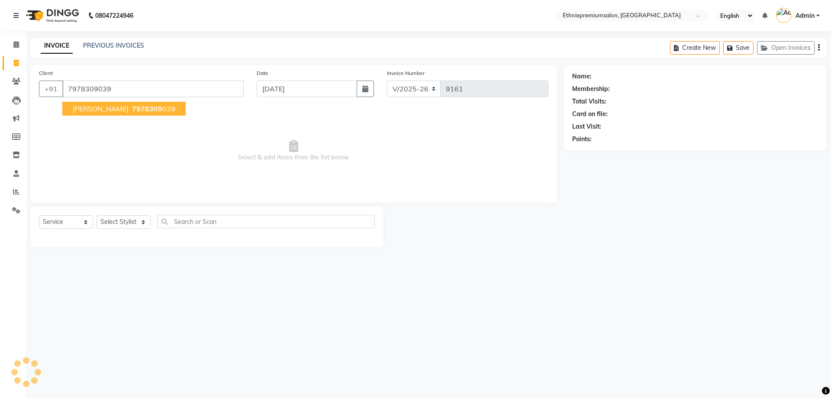
type input "7978309039"
click at [124, 116] on ngb-typeahead-window "[PERSON_NAME] 7978309 039" at bounding box center [124, 109] width 124 height 22
click at [132, 107] on span "7978309" at bounding box center [147, 108] width 30 height 9
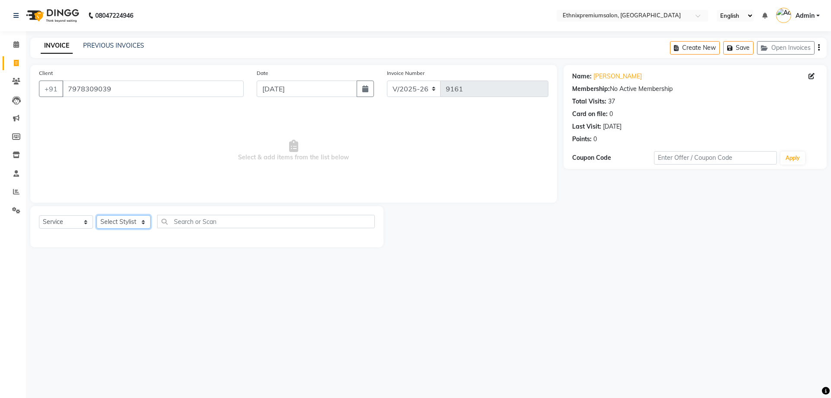
click at [117, 217] on select "Select Stylist Amoi Ashish [PERSON_NAME] [PERSON_NAME] [PERSON_NAME] [PERSON_NA…" at bounding box center [124, 221] width 54 height 13
select select "17201"
click at [117, 217] on select "Select Stylist Amoi Ashish [PERSON_NAME] [PERSON_NAME] [PERSON_NAME] [PERSON_NA…" at bounding box center [124, 221] width 54 height 13
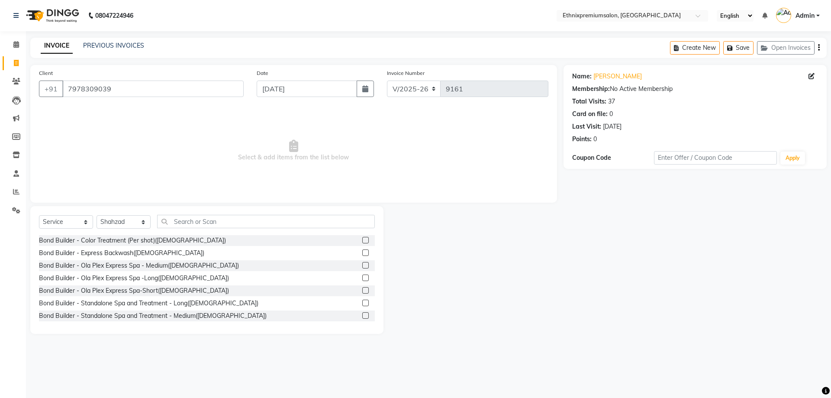
click at [198, 207] on div "Select Service Product Membership Package Voucher Prepaid Gift Card Select Styl…" at bounding box center [206, 270] width 353 height 128
click at [197, 222] on input "text" at bounding box center [266, 221] width 218 height 13
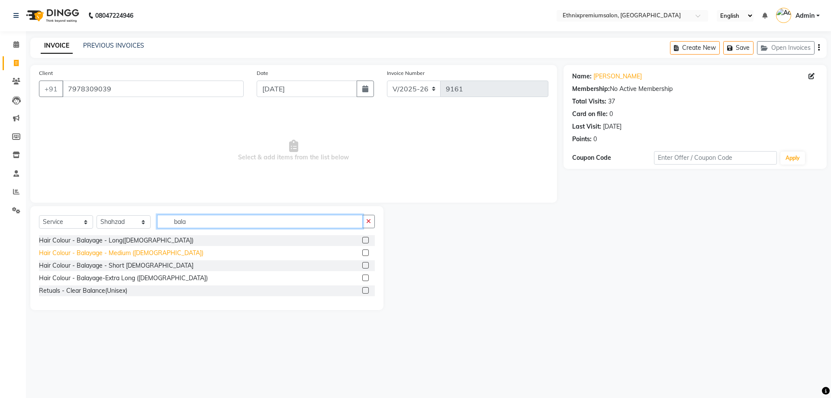
type input "bala"
click at [124, 249] on div "Hair Colour - Balayage - Medium ([DEMOGRAPHIC_DATA])" at bounding box center [121, 253] width 165 height 9
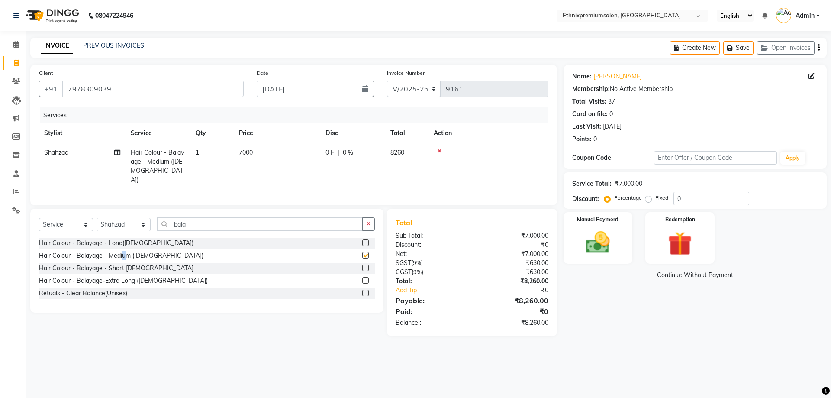
checkbox input "false"
click at [208, 217] on input "bala" at bounding box center [260, 223] width 206 height 13
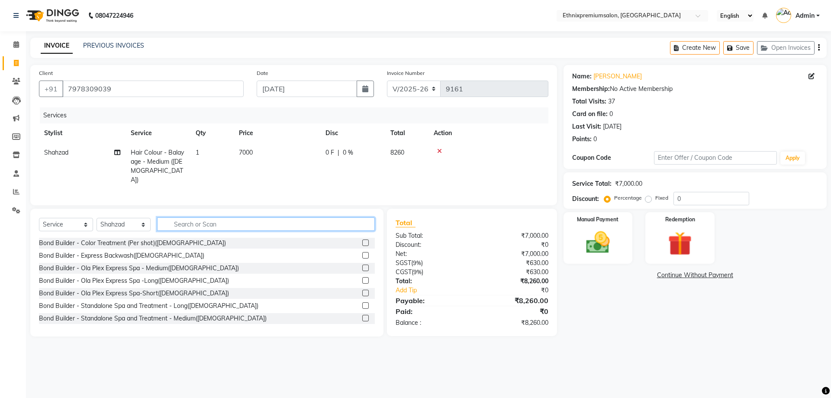
click at [201, 217] on input "text" at bounding box center [266, 223] width 218 height 13
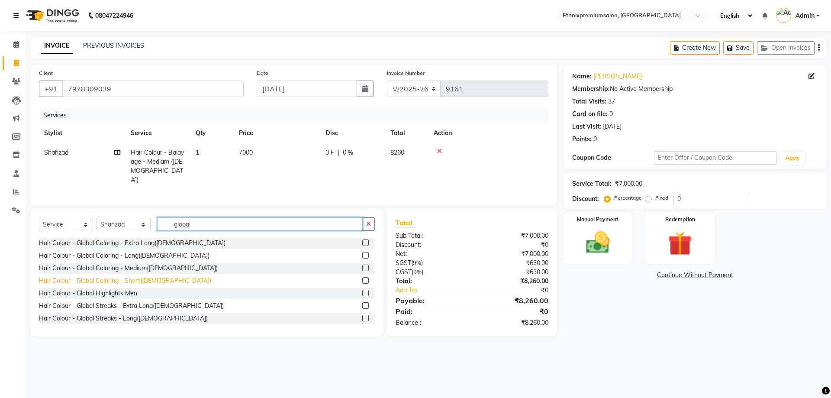
type input "global"
click at [139, 279] on div "Hair Colour - Global Coloring - Short([DEMOGRAPHIC_DATA])" at bounding box center [125, 280] width 172 height 9
checkbox input "false"
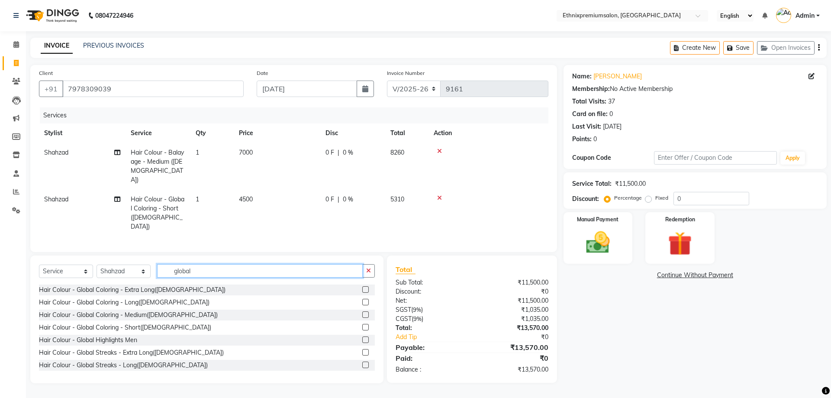
click at [189, 264] on input "global" at bounding box center [260, 270] width 206 height 13
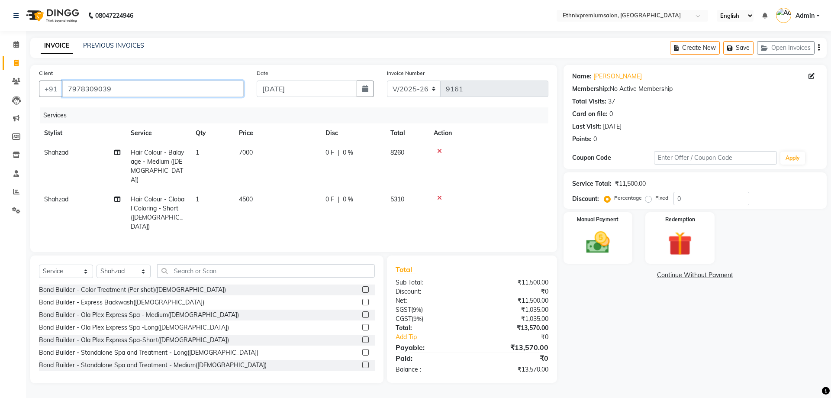
click at [120, 84] on input "7978309039" at bounding box center [152, 89] width 181 height 16
click at [132, 89] on input "7978309039" at bounding box center [152, 89] width 181 height 16
click at [612, 81] on link "[PERSON_NAME]" at bounding box center [618, 76] width 49 height 9
click at [174, 88] on input "7978309039" at bounding box center [152, 89] width 181 height 16
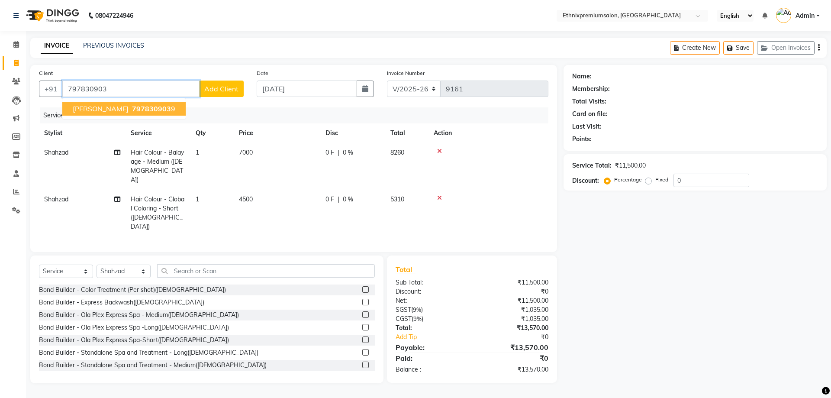
click at [120, 113] on button "[PERSON_NAME] 797830903 9" at bounding box center [123, 109] width 123 height 14
type input "7978309039"
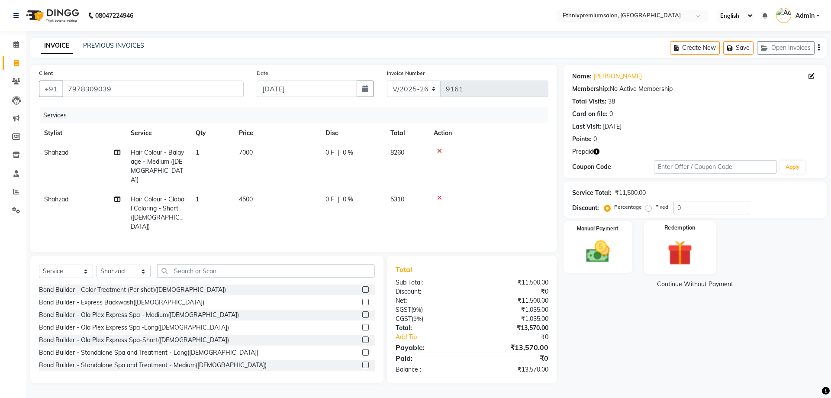
click at [668, 246] on img at bounding box center [680, 252] width 40 height 31
click at [634, 290] on span "Prepaid 1" at bounding box center [641, 285] width 28 height 10
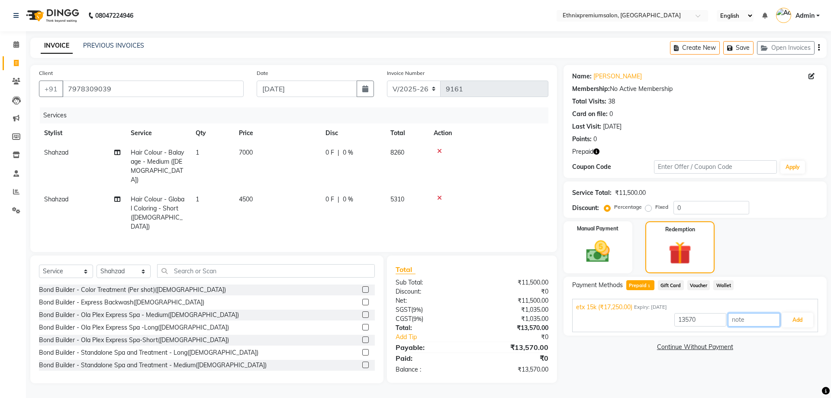
click at [779, 320] on input "text" at bounding box center [754, 319] width 52 height 13
click at [804, 319] on button "Add" at bounding box center [798, 320] width 32 height 15
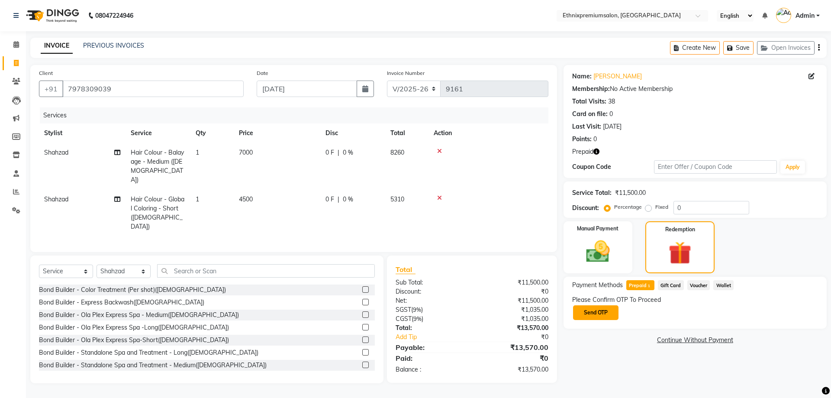
click at [598, 307] on button "Send OTP" at bounding box center [595, 312] width 45 height 15
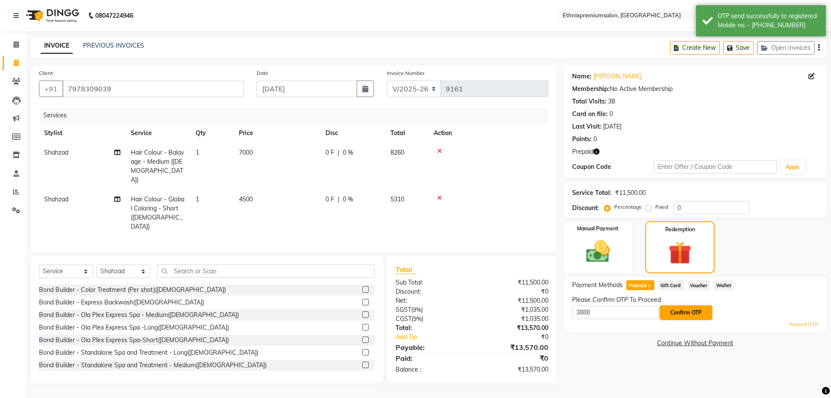
type input "3888"
click at [677, 307] on button "Confirm OTP" at bounding box center [686, 312] width 53 height 15
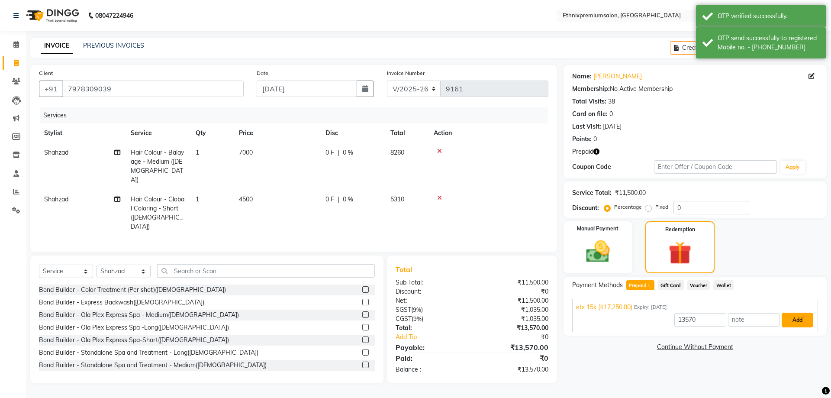
click at [789, 327] on button "Add" at bounding box center [798, 320] width 32 height 15
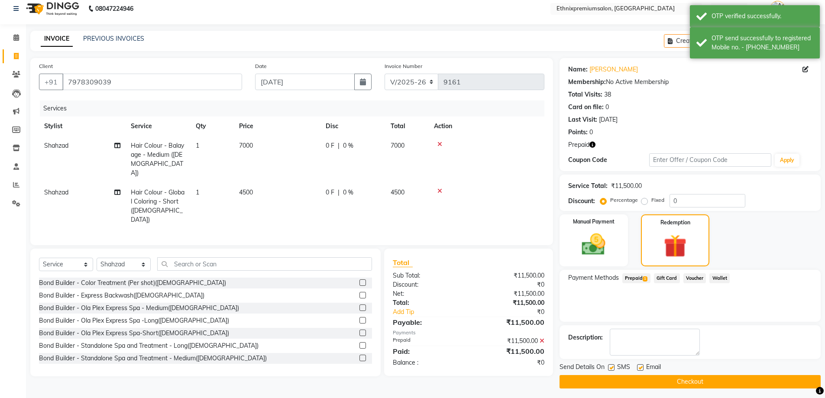
scroll to position [10, 0]
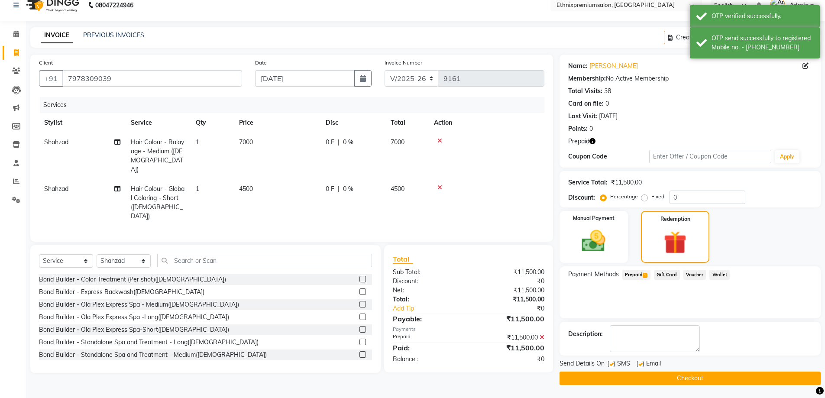
click at [643, 365] on label at bounding box center [640, 364] width 6 height 6
click at [643, 365] on input "checkbox" at bounding box center [640, 365] width 6 height 6
checkbox input "false"
click at [649, 376] on button "Checkout" at bounding box center [689, 378] width 261 height 13
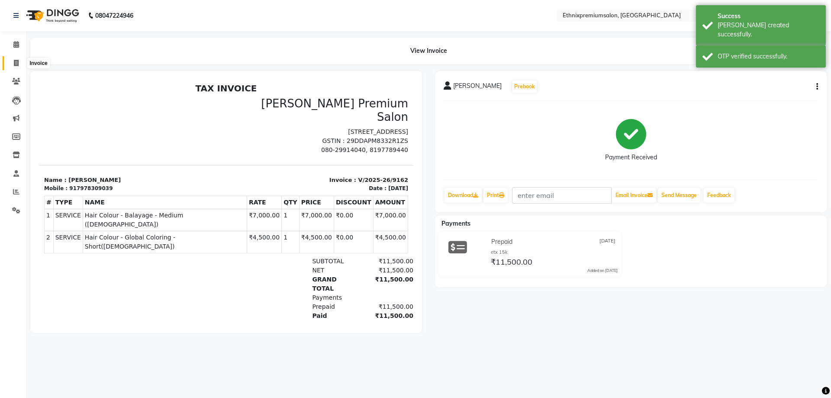
click at [14, 60] on icon at bounding box center [16, 63] width 5 height 6
select select "3625"
select select "service"
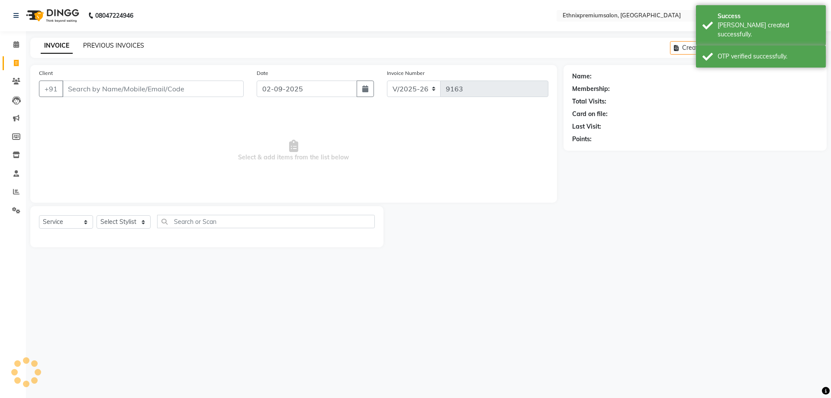
click at [124, 45] on link "PREVIOUS INVOICES" at bounding box center [113, 46] width 61 height 8
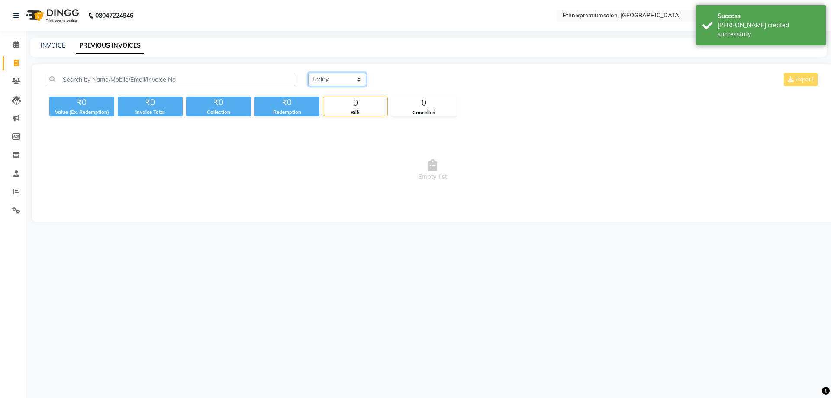
click at [316, 77] on select "[DATE] [DATE] Custom Range" at bounding box center [337, 79] width 58 height 13
select select "range"
click at [308, 73] on select "[DATE] [DATE] Custom Range" at bounding box center [337, 79] width 58 height 13
click at [399, 81] on input "02-09-2025" at bounding box center [408, 80] width 61 height 12
select select "9"
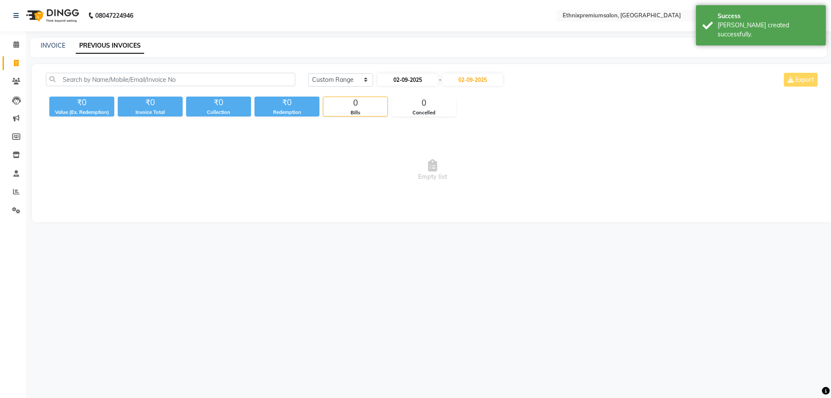
select select "2025"
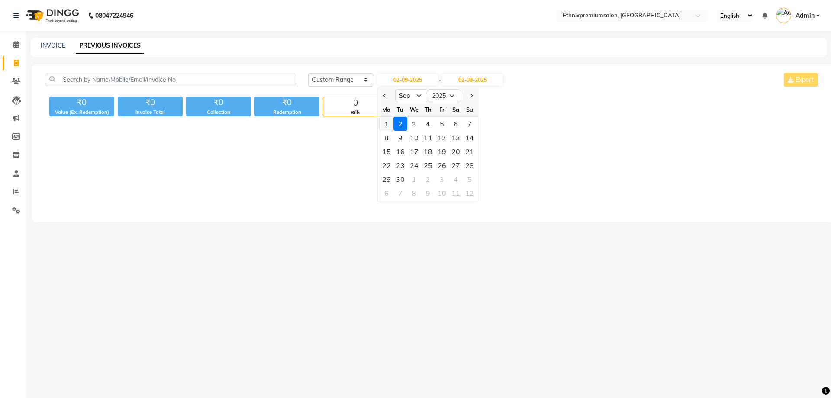
click at [391, 120] on div "1" at bounding box center [387, 124] width 14 height 14
type input "[DATE]"
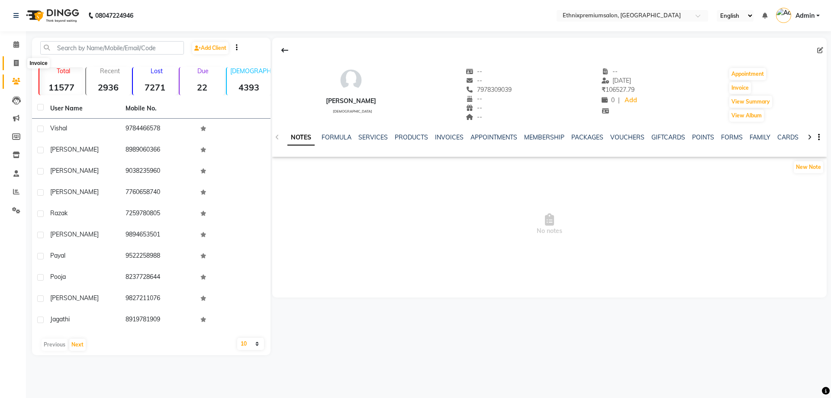
click at [16, 60] on icon at bounding box center [16, 63] width 5 height 6
select select "3625"
select select "service"
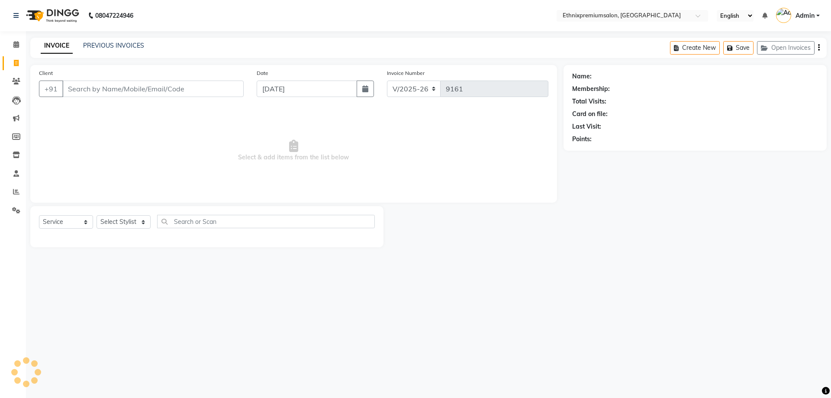
click at [103, 95] on input "Client" at bounding box center [152, 89] width 181 height 16
type input "7978309039"
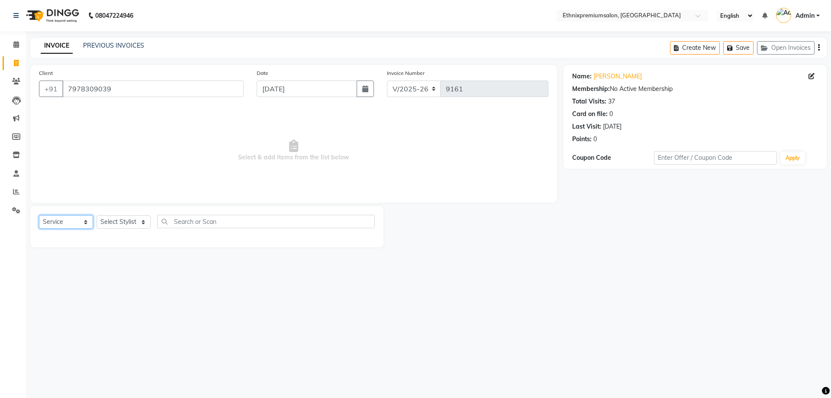
click at [77, 222] on select "Select Service Product Membership Package Voucher Prepaid Gift Card" at bounding box center [66, 221] width 54 height 13
select select "P"
click at [39, 215] on select "Select Service Product Membership Package Voucher Prepaid Gift Card" at bounding box center [66, 221] width 54 height 13
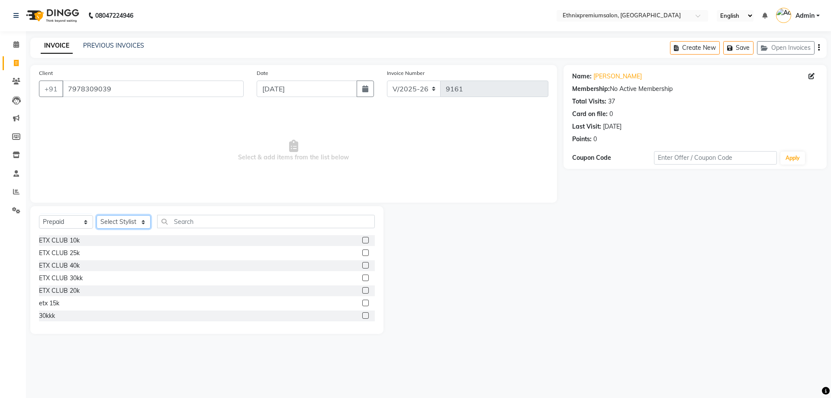
click at [116, 222] on select "Select Stylist Amoi Ashish [PERSON_NAME] [PERSON_NAME] [PERSON_NAME] [PERSON_NA…" at bounding box center [124, 221] width 54 height 13
select select "17201"
click at [97, 215] on select "Select Stylist Amoi Ashish [PERSON_NAME] [PERSON_NAME] [PERSON_NAME] [PERSON_NA…" at bounding box center [124, 221] width 54 height 13
click at [52, 304] on div "etx 15k" at bounding box center [49, 303] width 20 height 9
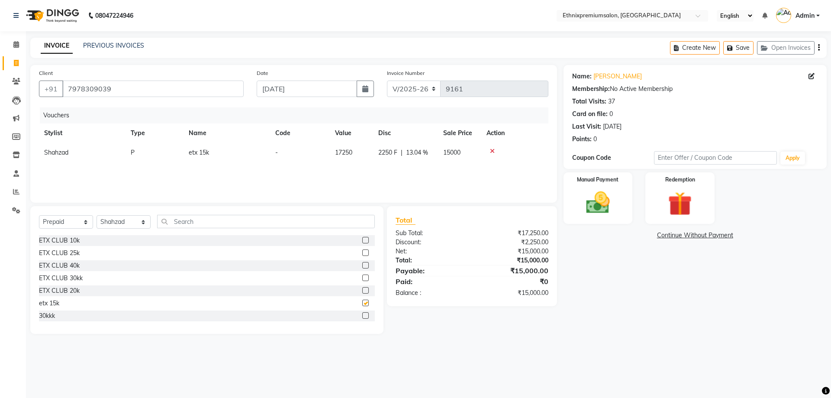
checkbox input "false"
click at [604, 203] on img at bounding box center [598, 202] width 40 height 29
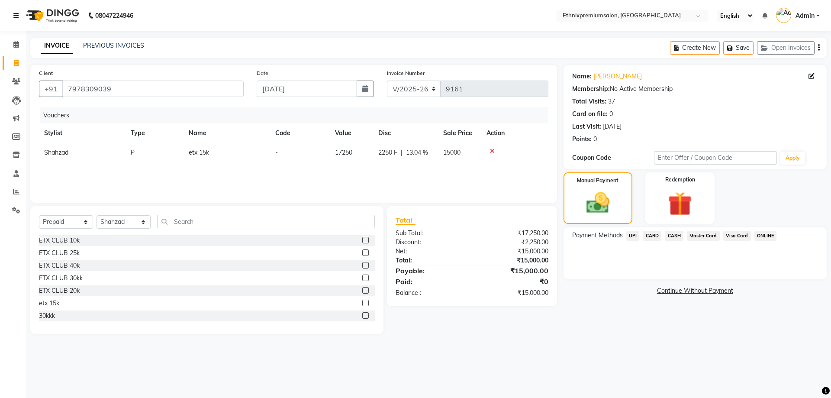
click at [635, 234] on span "UPI" at bounding box center [633, 236] width 13 height 10
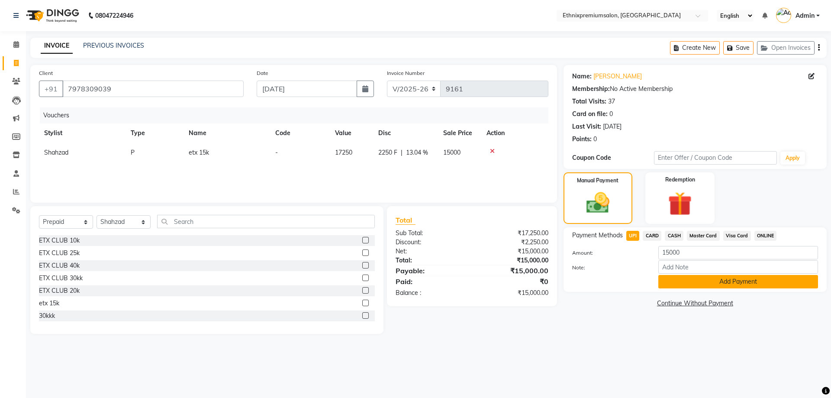
click at [692, 277] on button "Add Payment" at bounding box center [739, 281] width 160 height 13
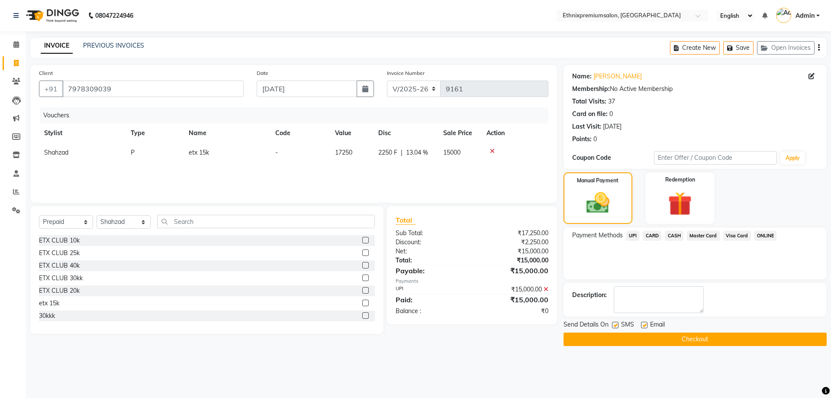
click at [644, 327] on label at bounding box center [644, 325] width 6 height 6
click at [644, 327] on input "checkbox" at bounding box center [644, 326] width 6 height 6
checkbox input "false"
click at [686, 334] on button "Checkout" at bounding box center [695, 339] width 263 height 13
